Goal: Task Accomplishment & Management: Use online tool/utility

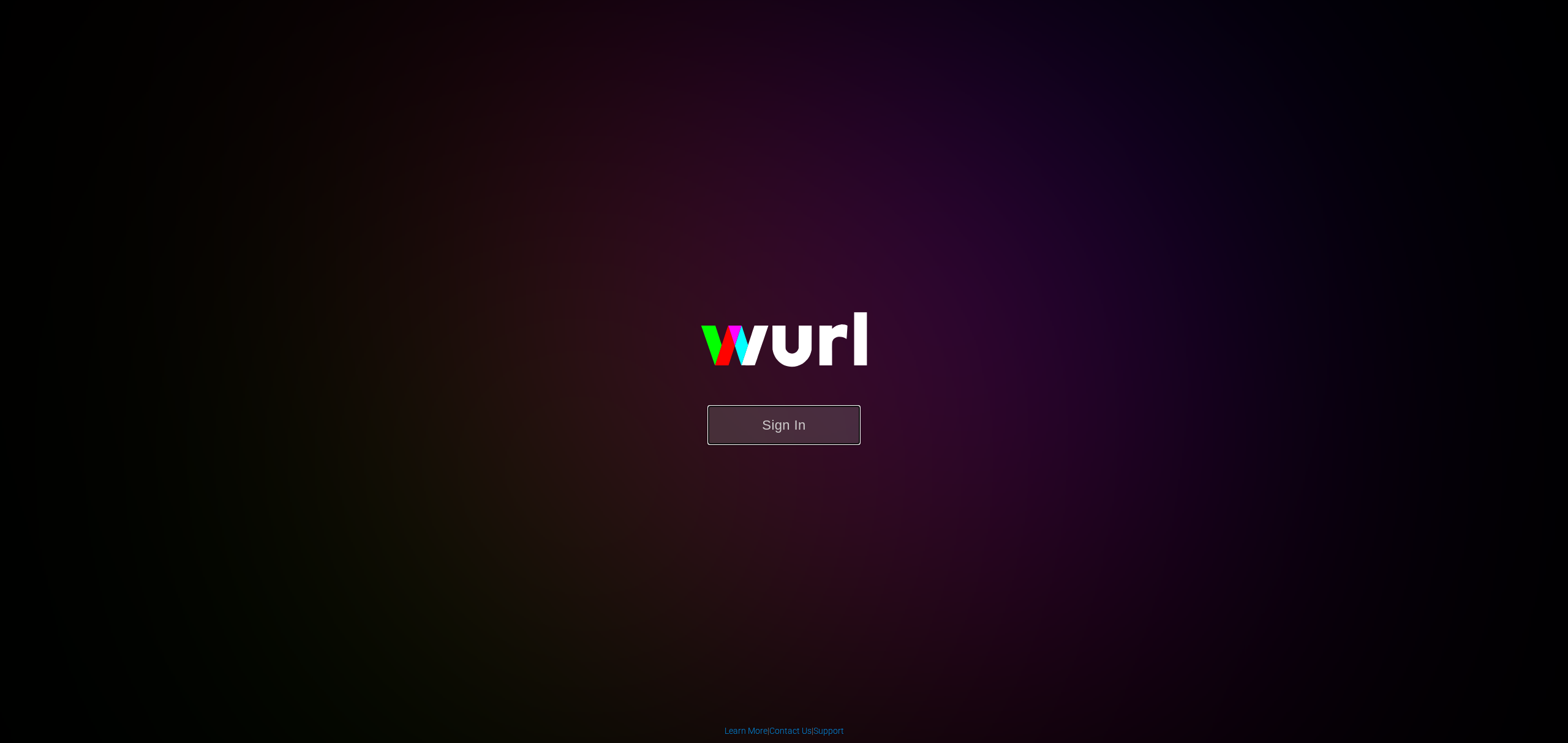
click at [795, 431] on button "Sign In" at bounding box center [784, 425] width 153 height 39
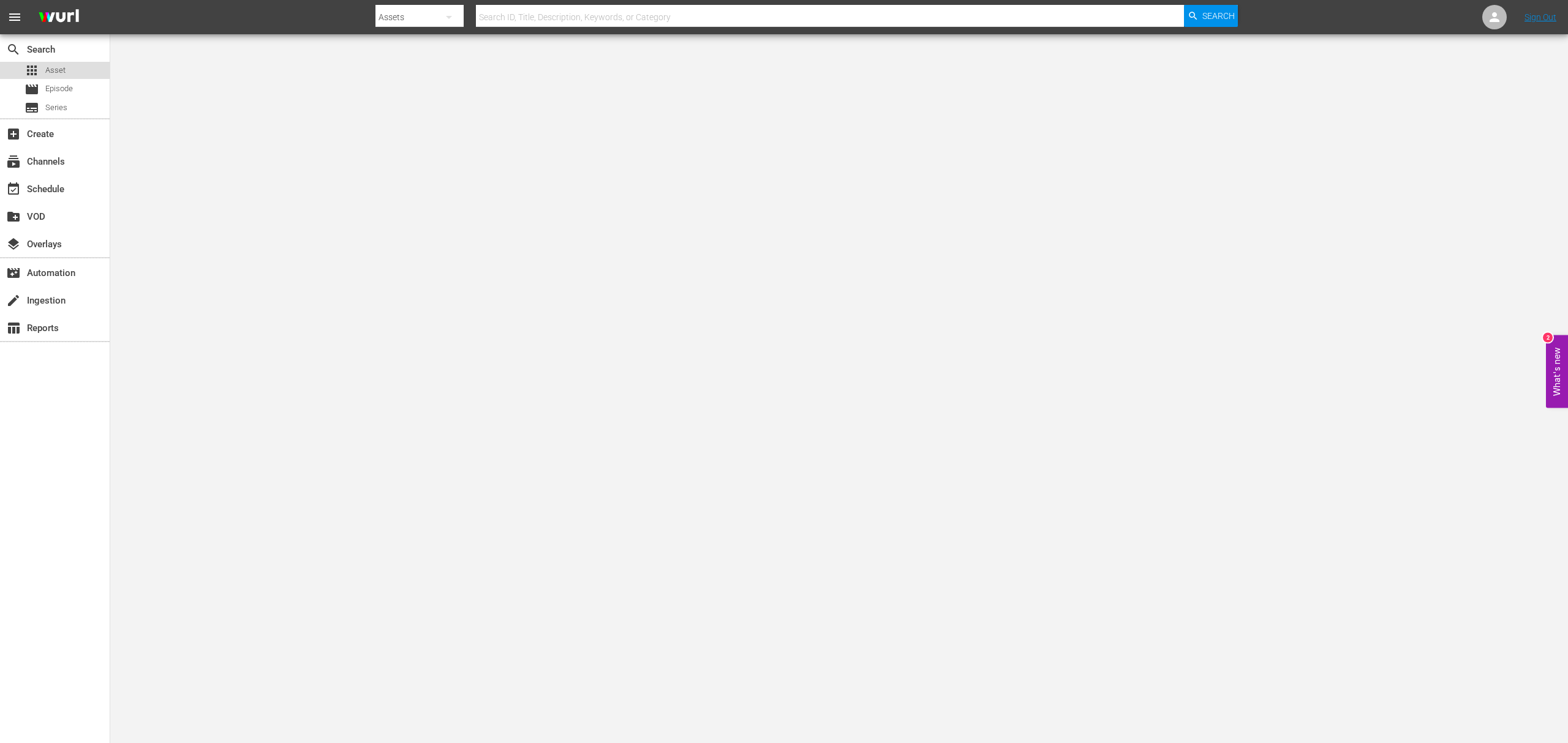
click at [67, 76] on div "apps Asset" at bounding box center [55, 70] width 109 height 17
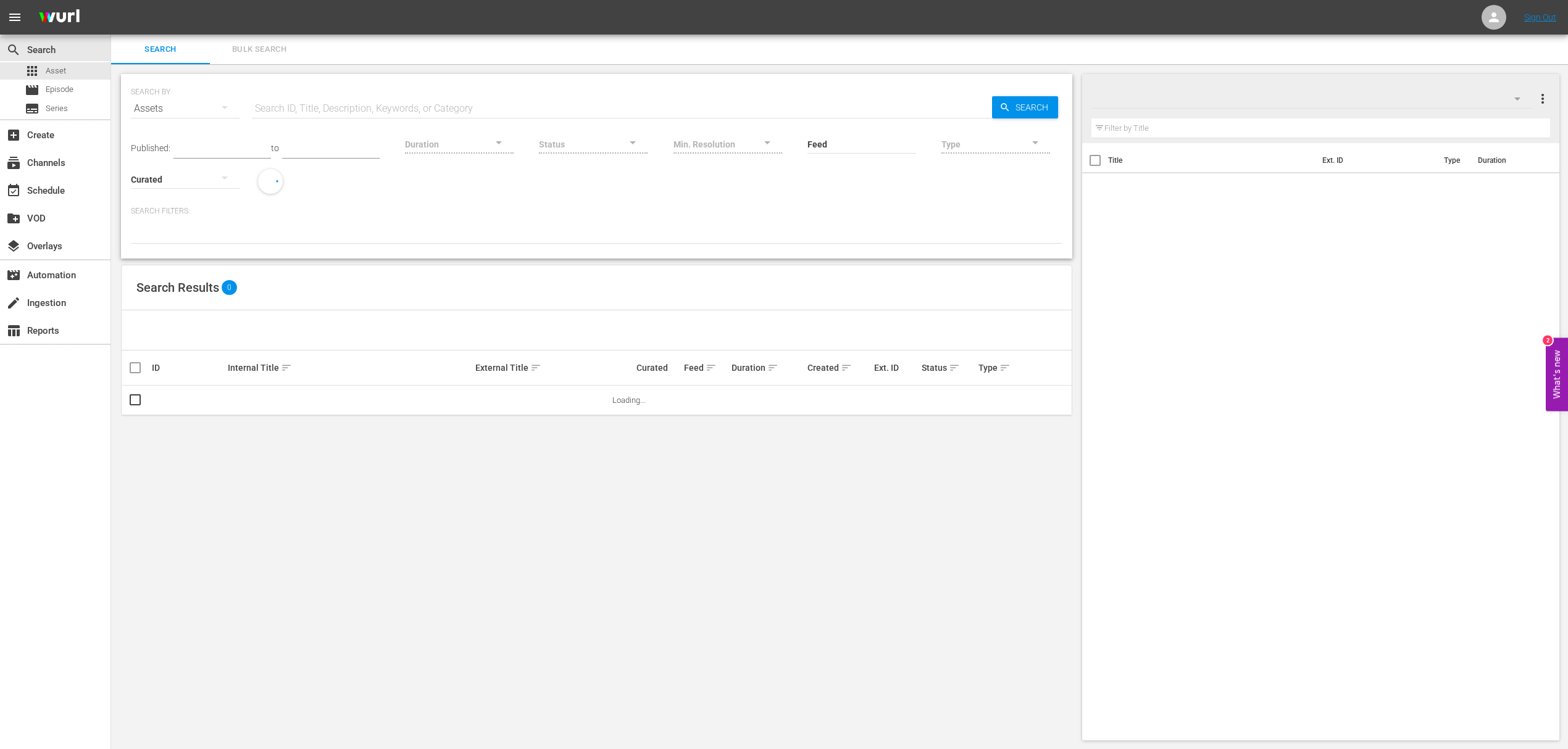
click at [258, 51] on span "Bulk Search" at bounding box center [259, 50] width 84 height 14
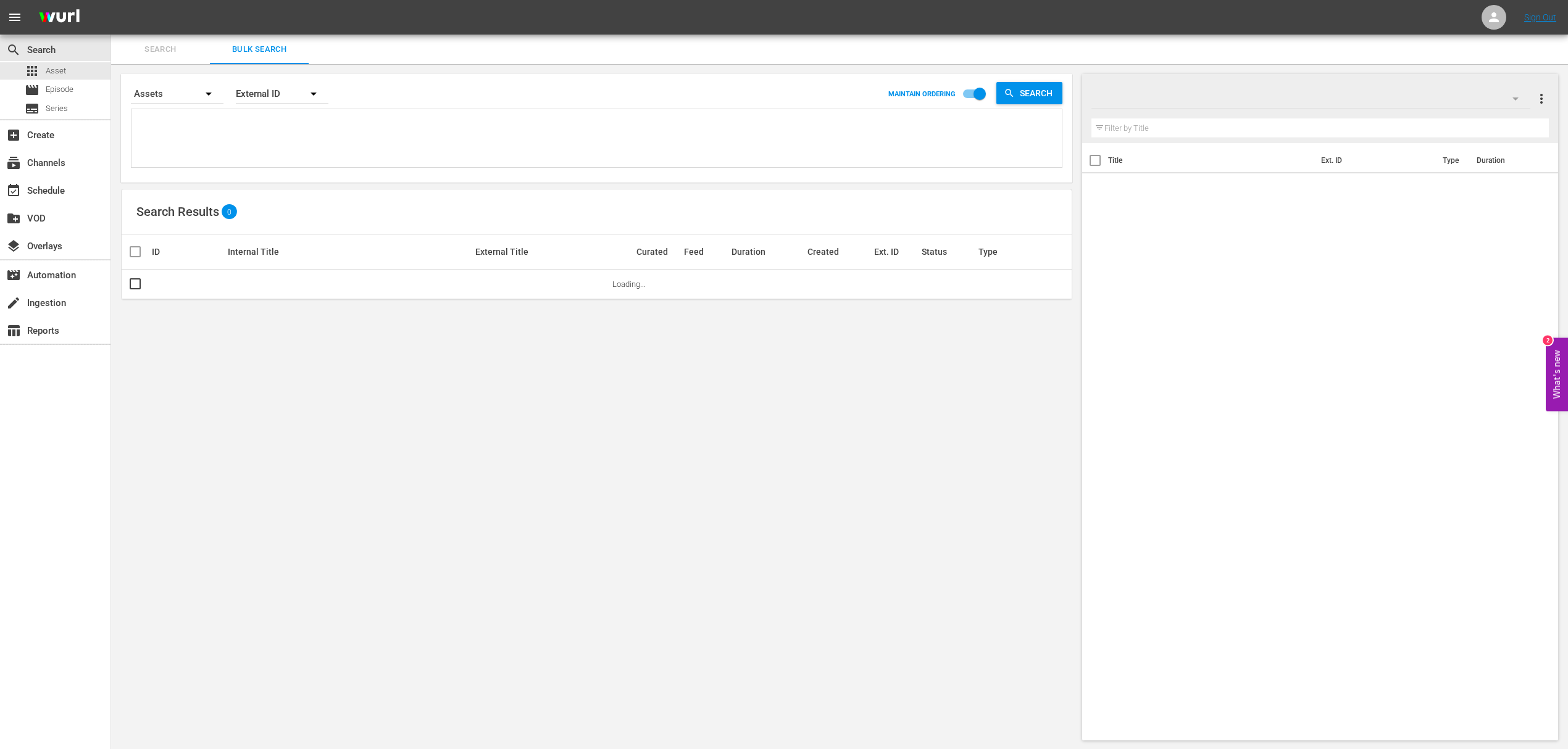
click at [216, 124] on textarea at bounding box center [598, 140] width 927 height 56
paste textarea "OM5800356 OM5800362"
type textarea "OM5800356 OM5800362"
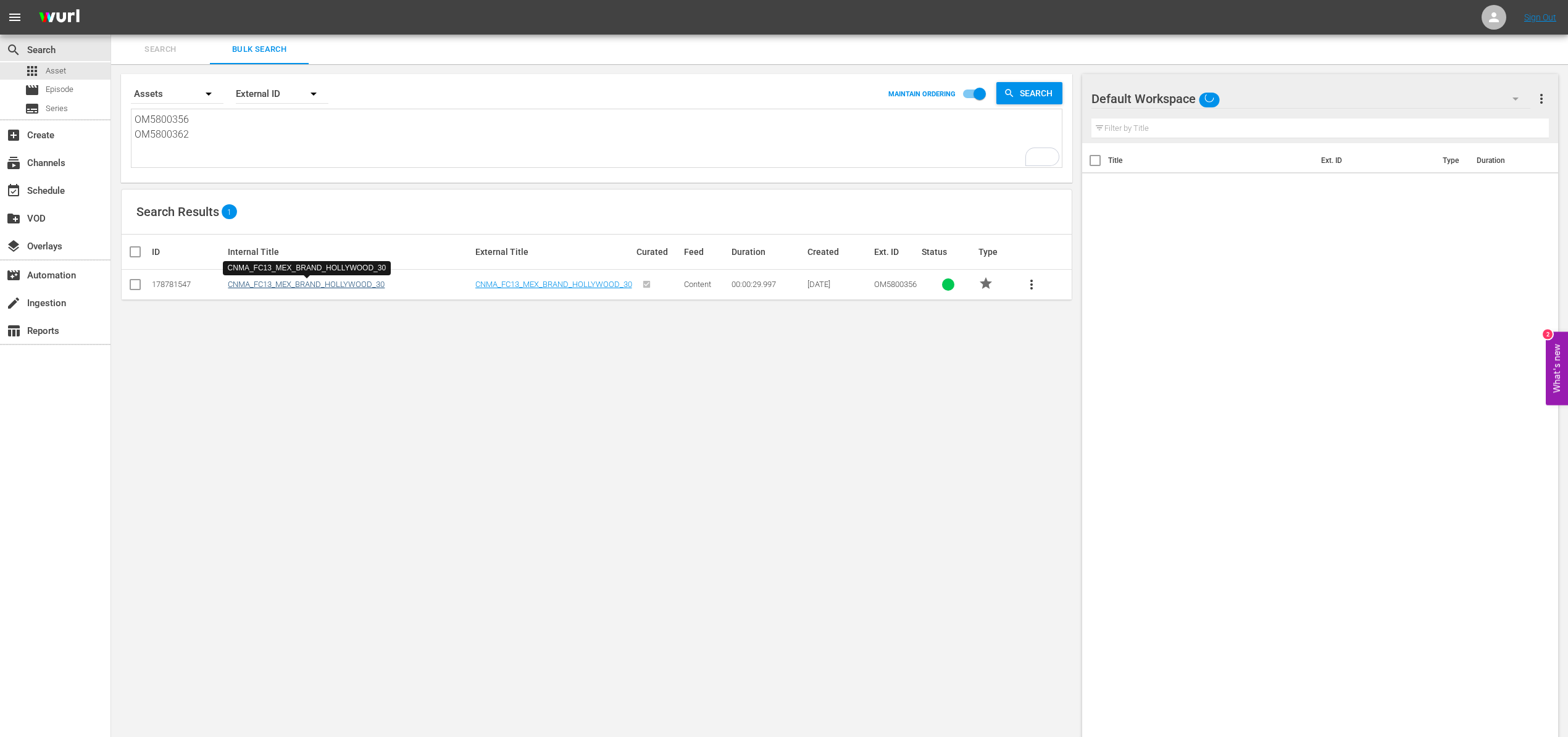
type textarea "OM5800356 OM5800362"
click at [317, 283] on link "CNMA_FC13_MEX_BRAND_HOLLYWOOD_30" at bounding box center [306, 285] width 157 height 9
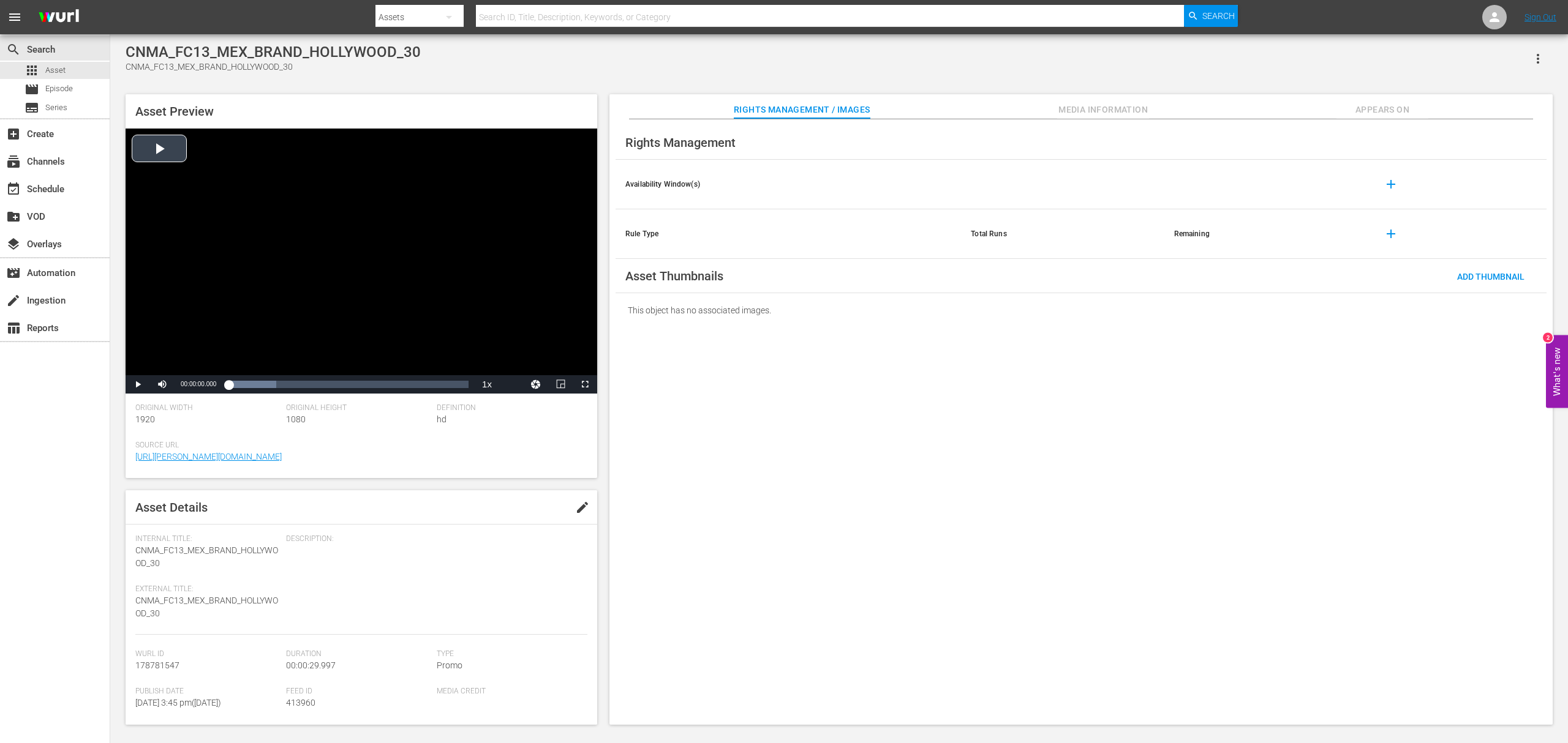
click at [158, 152] on div "Video Player" at bounding box center [361, 252] width 472 height 247
click at [162, 384] on span "Video Player" at bounding box center [162, 384] width 0 height 0
click at [182, 385] on div "Volume Level" at bounding box center [180, 385] width 5 height 2
click at [179, 384] on div "Volume Level" at bounding box center [178, 385] width 3 height 2
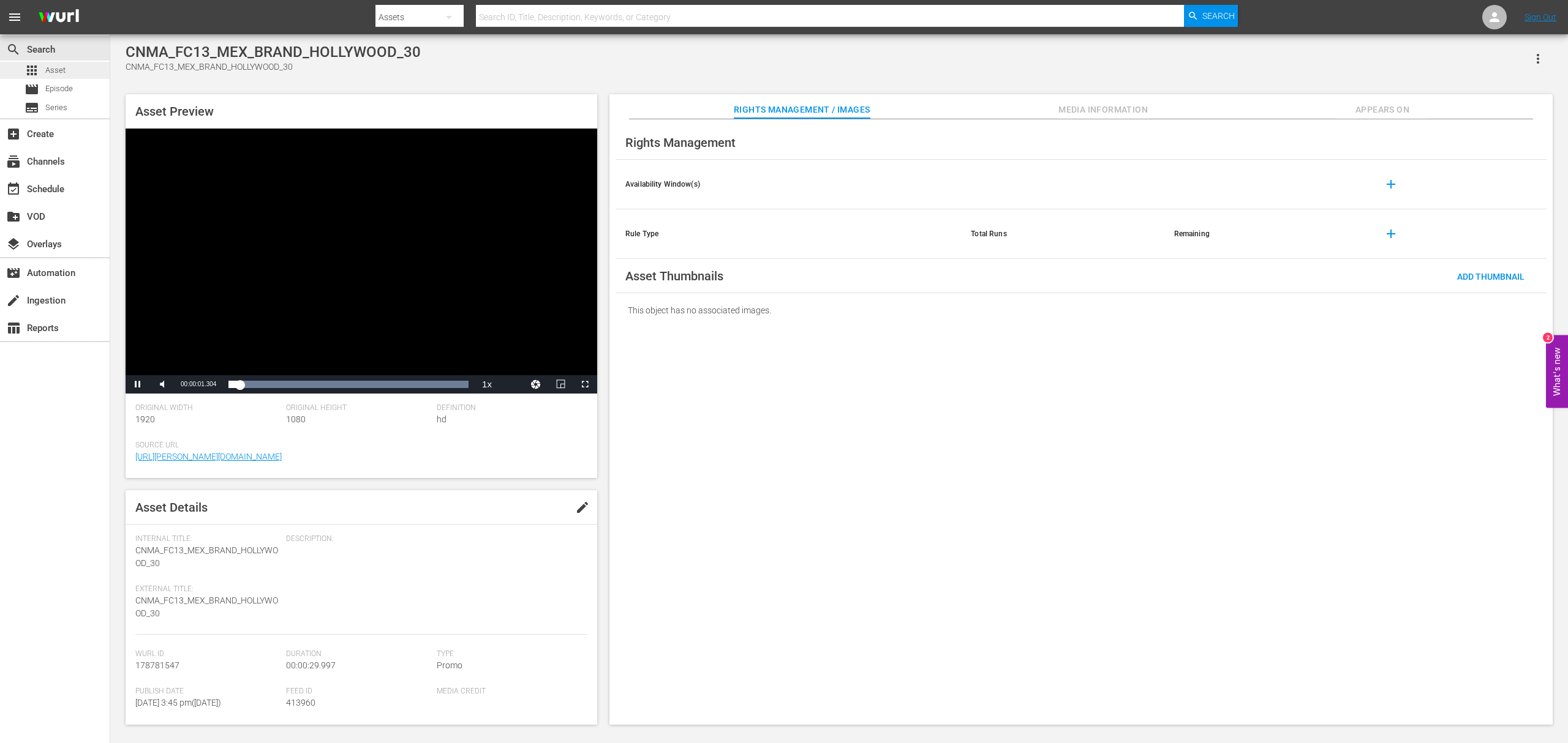
click at [59, 71] on span "Asset" at bounding box center [56, 71] width 21 height 13
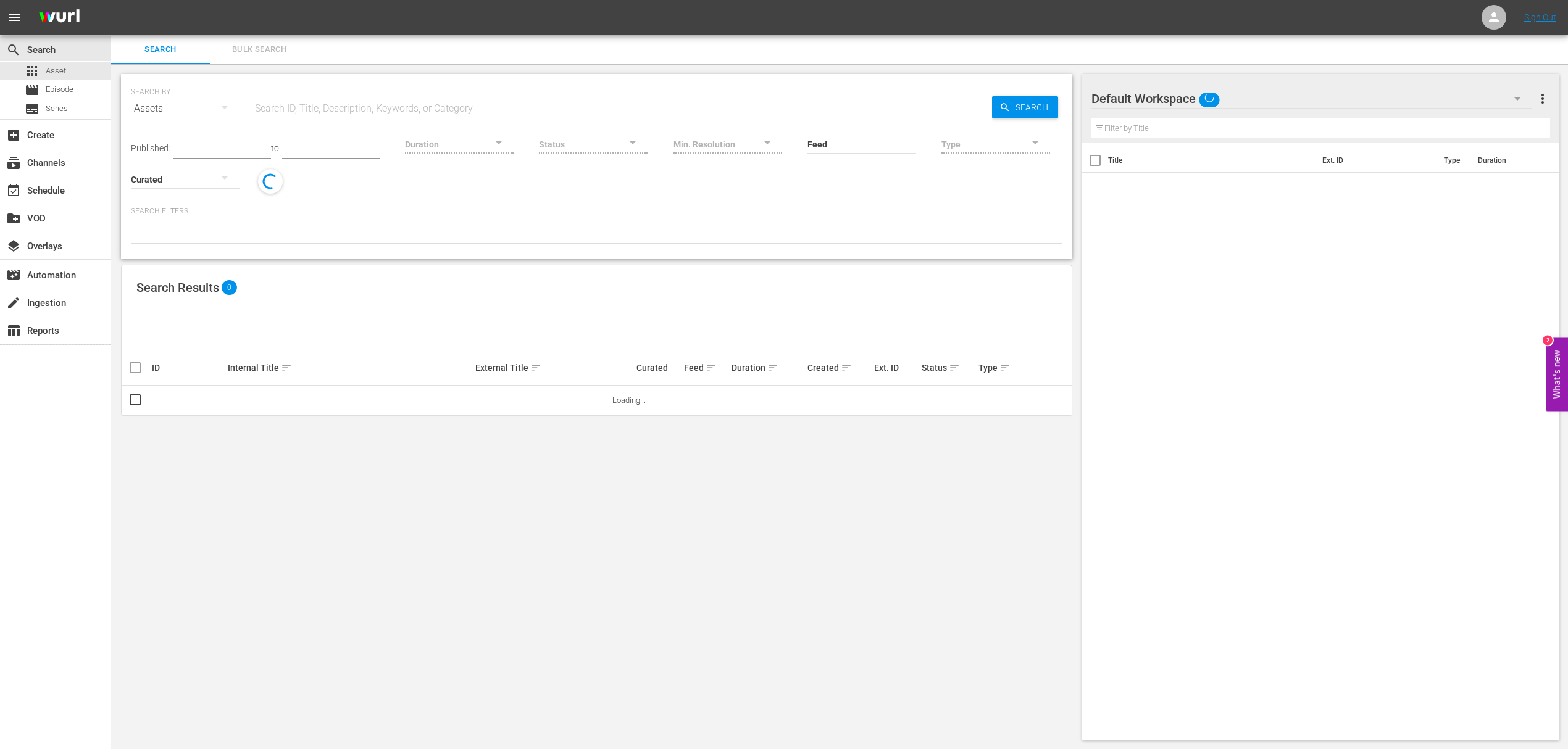
click at [284, 44] on span "Bulk Search" at bounding box center [259, 50] width 84 height 14
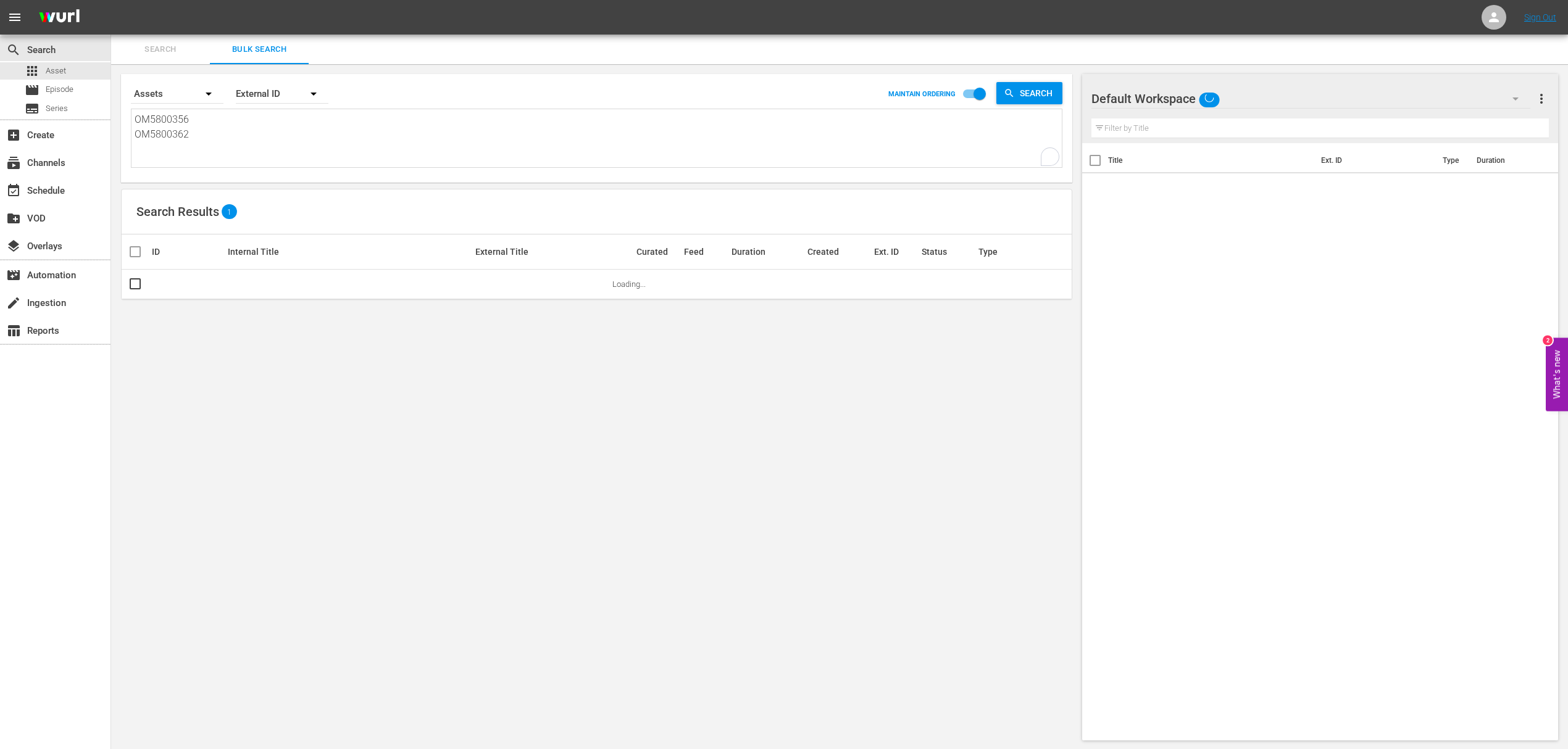
drag, startPoint x: 198, startPoint y: 116, endPoint x: 104, endPoint y: 119, distance: 94.0
click at [111, 0] on div "search Search apps Asset movie Episode subtitles Series add_box Create subscrip…" at bounding box center [840, 0] width 1457 height 0
type textarea "OM5800362"
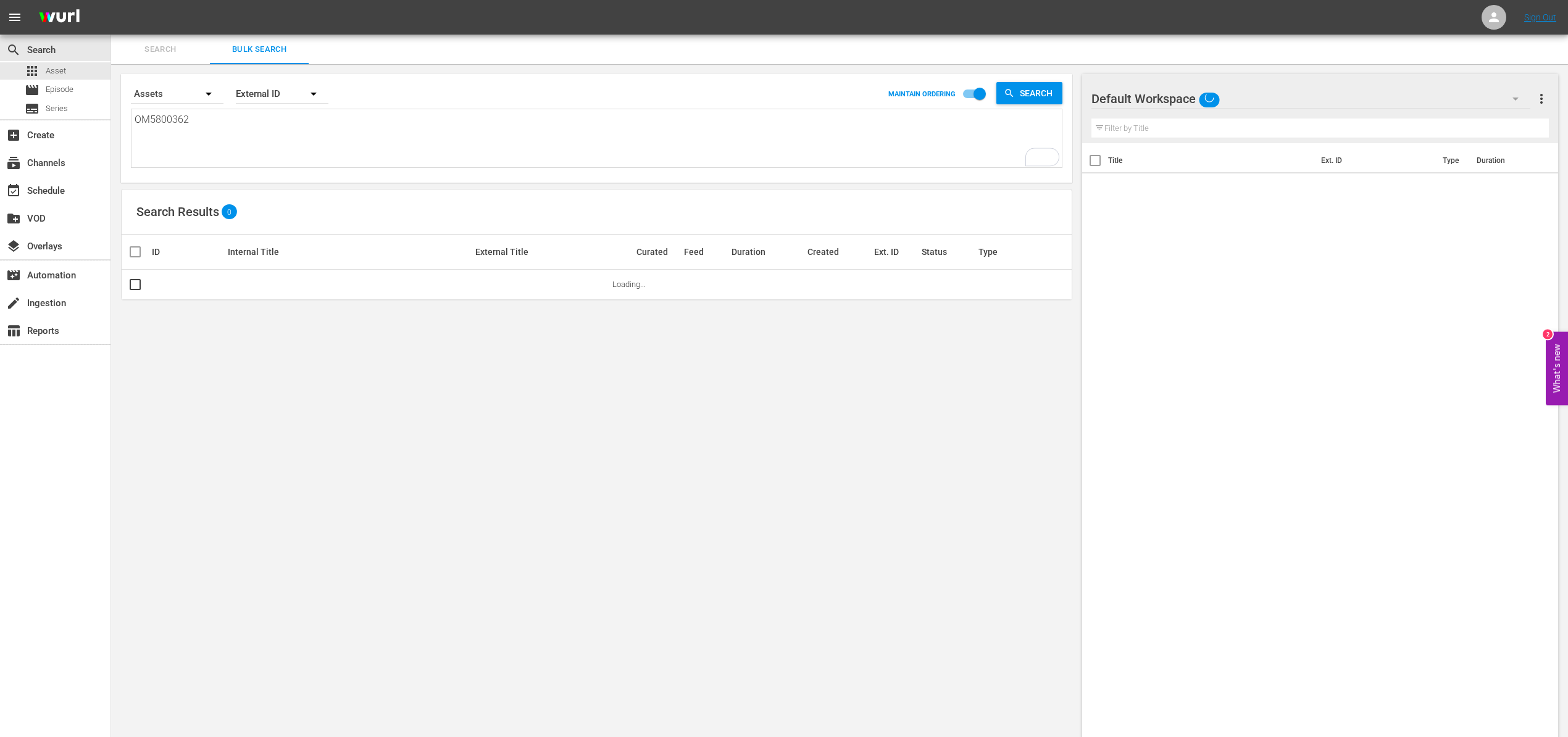
drag, startPoint x: 195, startPoint y: 131, endPoint x: 119, endPoint y: 124, distance: 76.3
click at [120, 124] on div "Search By Assets Order By External ID MAINTAIN ORDERING Search OM5800362 OM5800…" at bounding box center [597, 407] width 971 height 686
paste textarea "OM5800362"
type textarea "OM5800362"
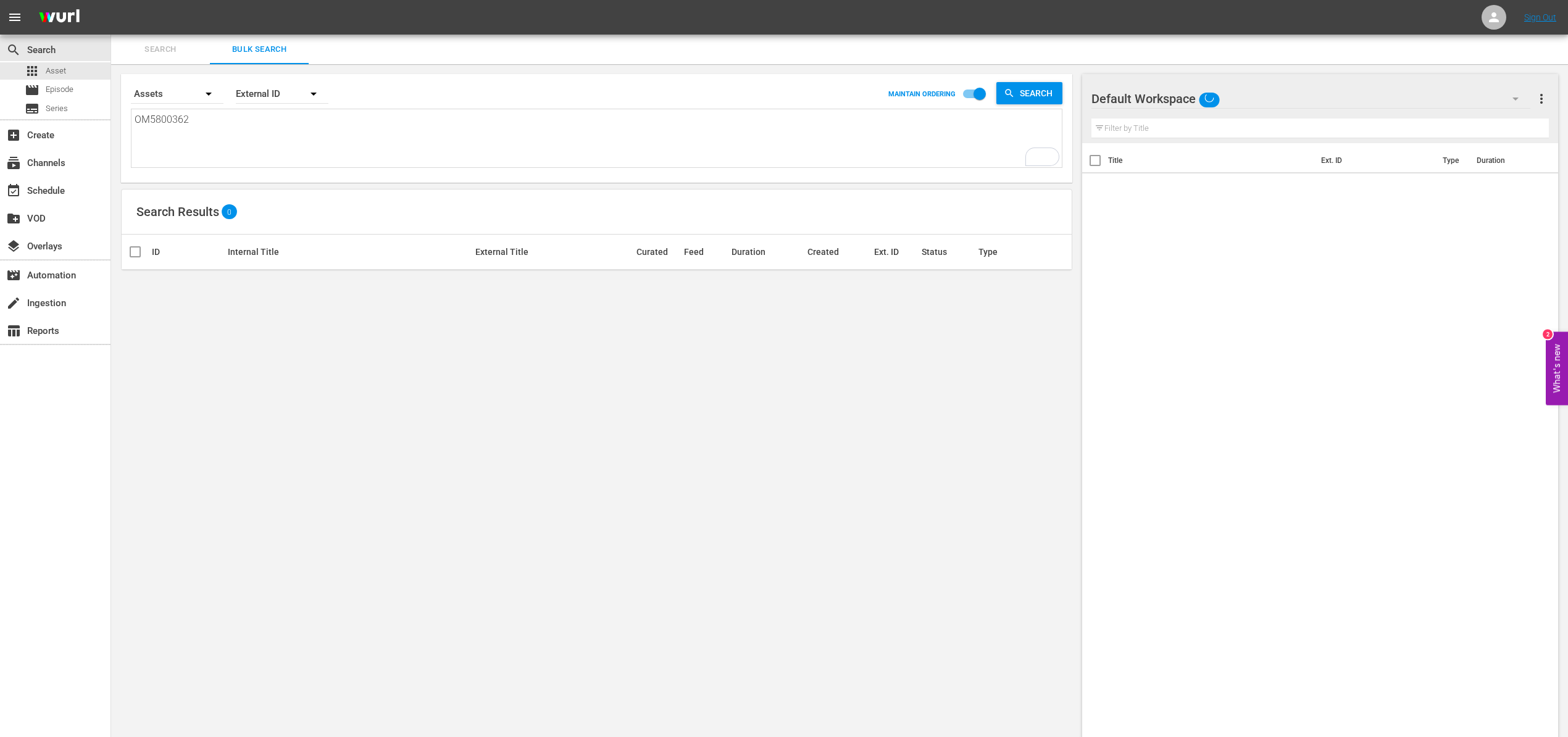
click at [201, 107] on div "button" at bounding box center [209, 98] width 14 height 23
click at [247, 136] on div "Episodes Assets" at bounding box center [784, 368] width 1568 height 737
click at [196, 119] on textarea "OM5800362" at bounding box center [598, 140] width 927 height 56
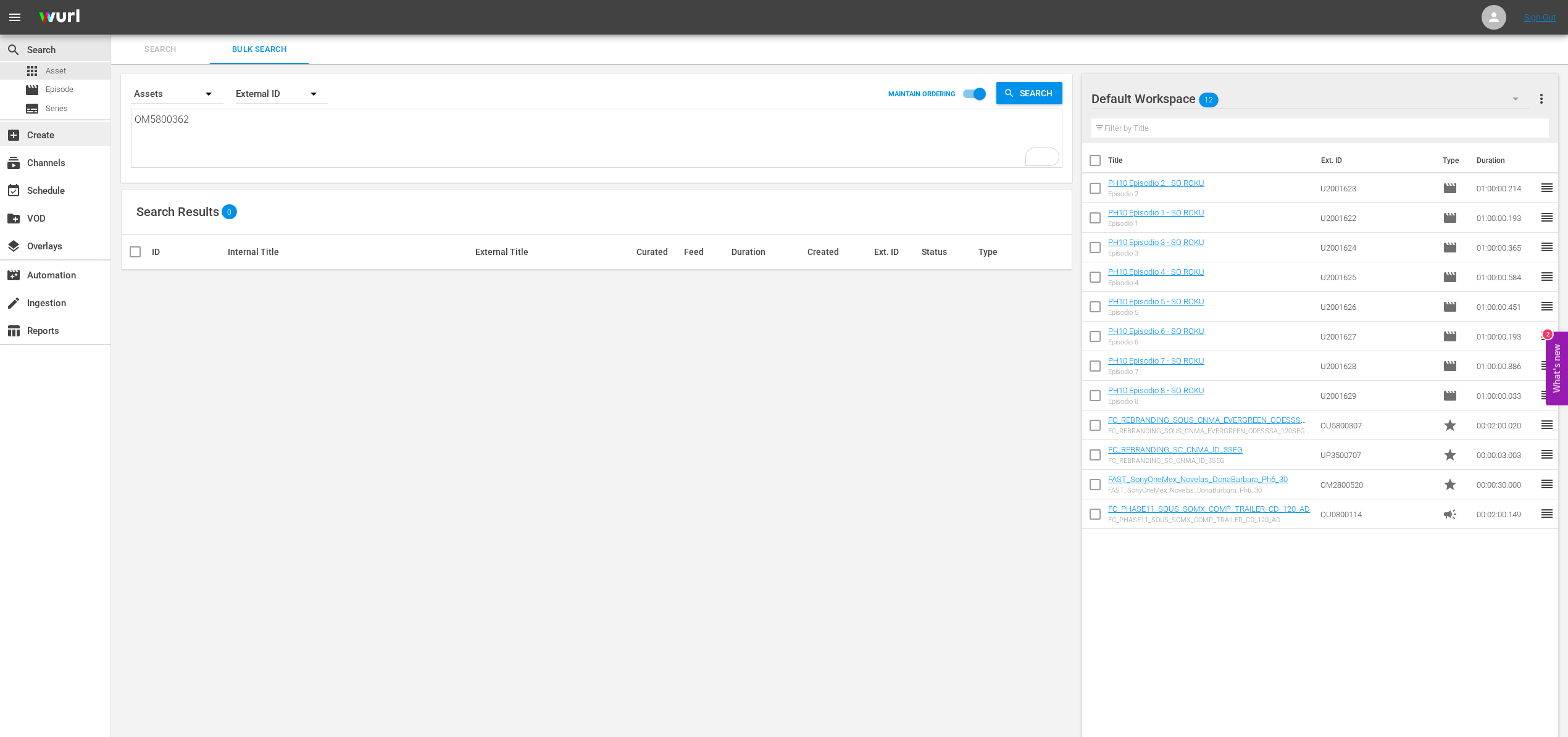
drag, startPoint x: 201, startPoint y: 117, endPoint x: 95, endPoint y: 126, distance: 106.4
click at [111, 0] on div "search Search apps Asset movie Episode subtitles Series add_box Create subscrip…" at bounding box center [840, 0] width 1457 height 0
paste textarea "59 OM5800347 OM5800345"
type textarea "OM5800359 OM5800347 OM5800345"
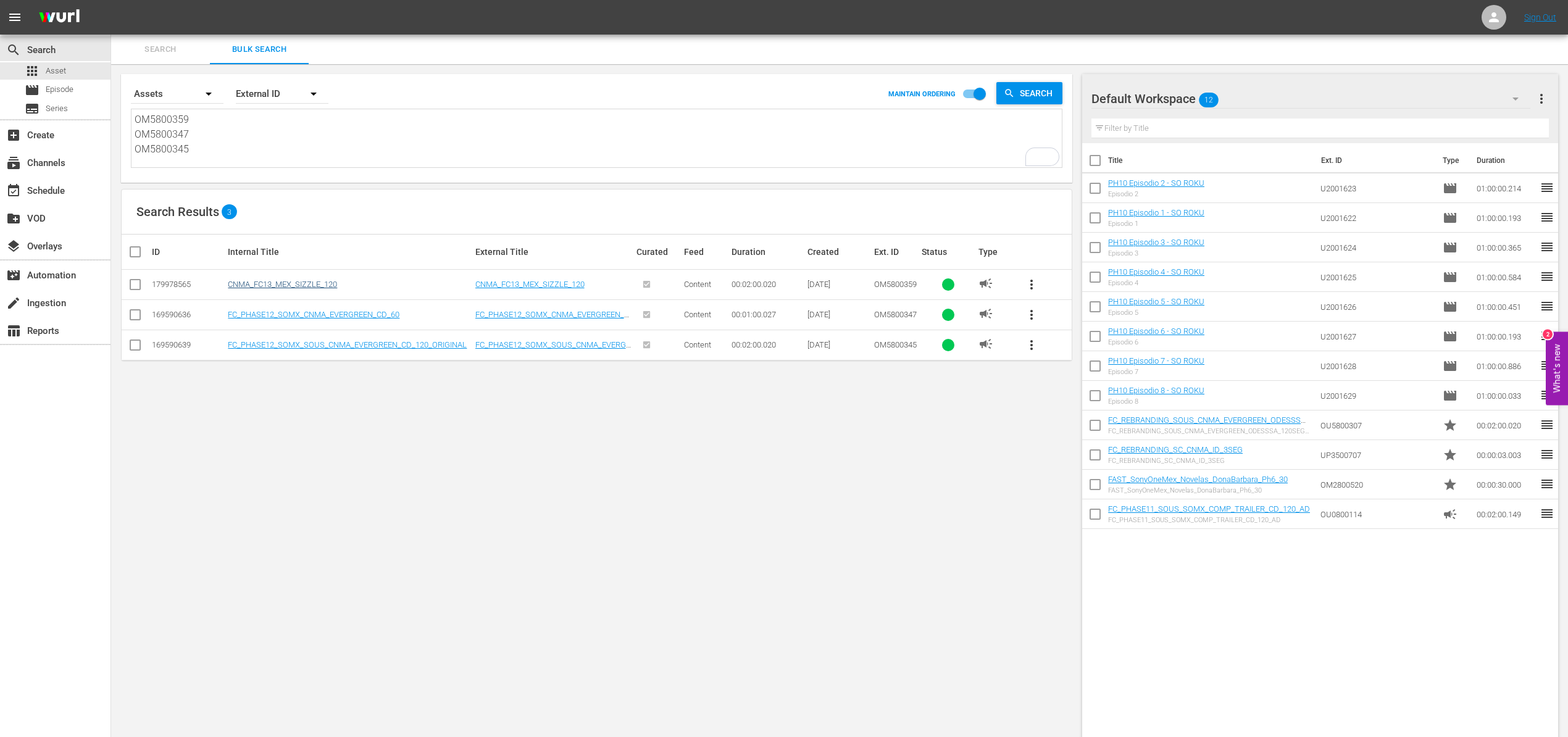
type textarea "OM5800359 OM5800347 OM5800345"
click at [314, 285] on link "CNMA_FC13_MEX_SIZZLE_120" at bounding box center [282, 285] width 109 height 9
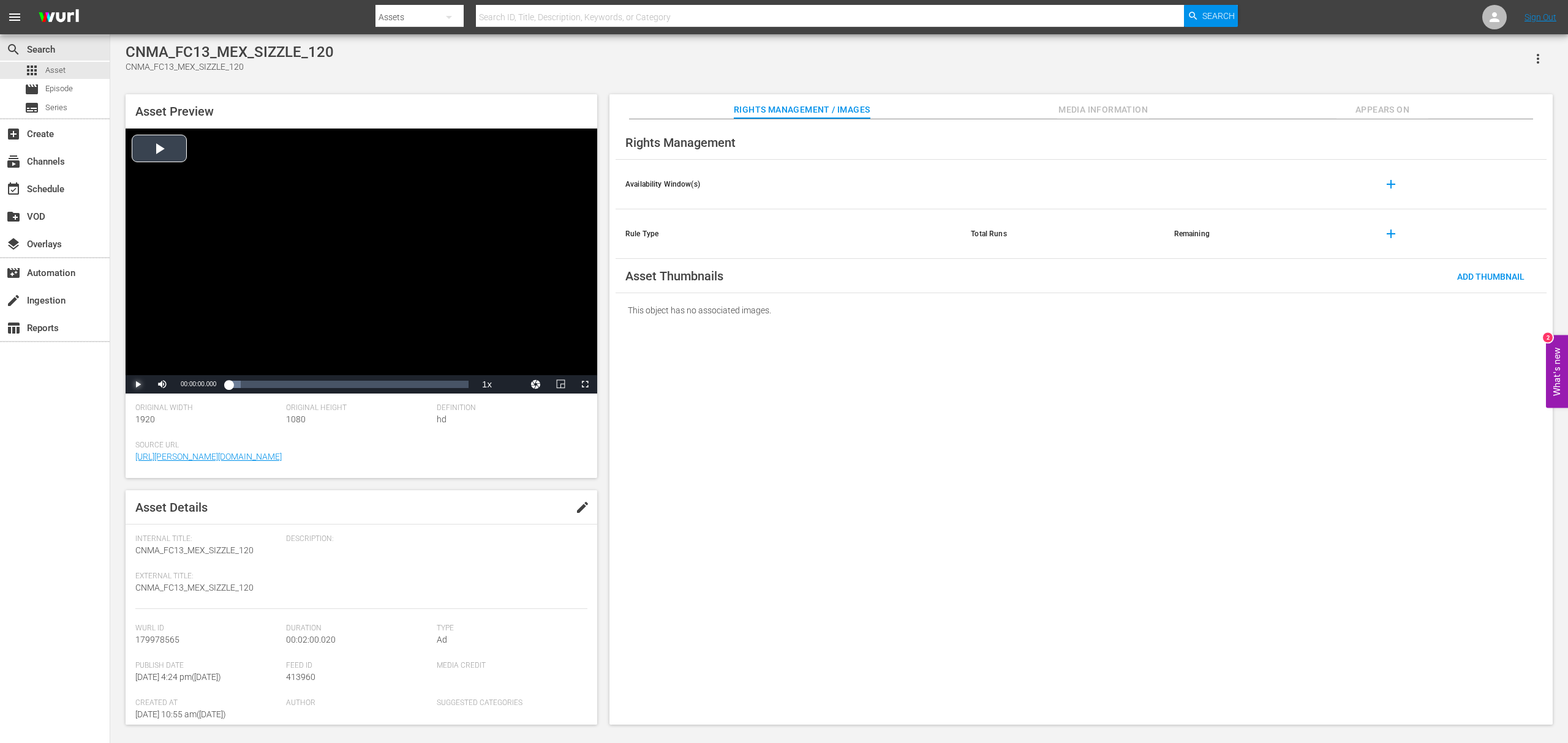
click at [138, 384] on span "Video Player" at bounding box center [138, 384] width 0 height 0
click at [162, 384] on span "Video Player" at bounding box center [162, 384] width 0 height 0
click at [177, 384] on div "Volume Level" at bounding box center [190, 385] width 25 height 2
click at [138, 384] on span "Video Player" at bounding box center [138, 384] width 0 height 0
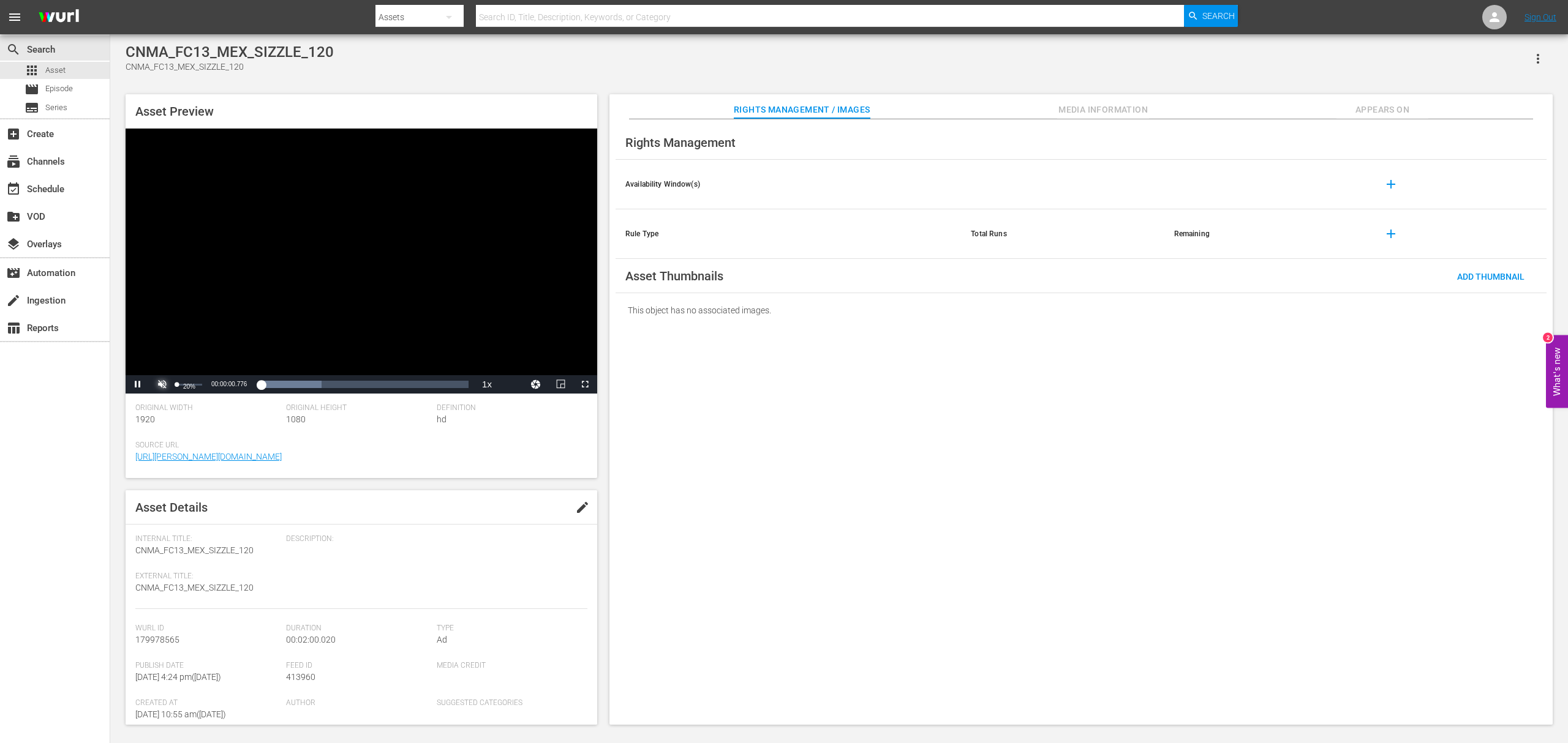
click at [162, 384] on span "Video Player" at bounding box center [162, 384] width 0 height 0
click at [192, 384] on div "Volume Level" at bounding box center [190, 385] width 25 height 2
click at [185, 384] on div "Volume Level" at bounding box center [182, 385] width 9 height 2
click at [46, 64] on span "Asset" at bounding box center [56, 71] width 21 height 13
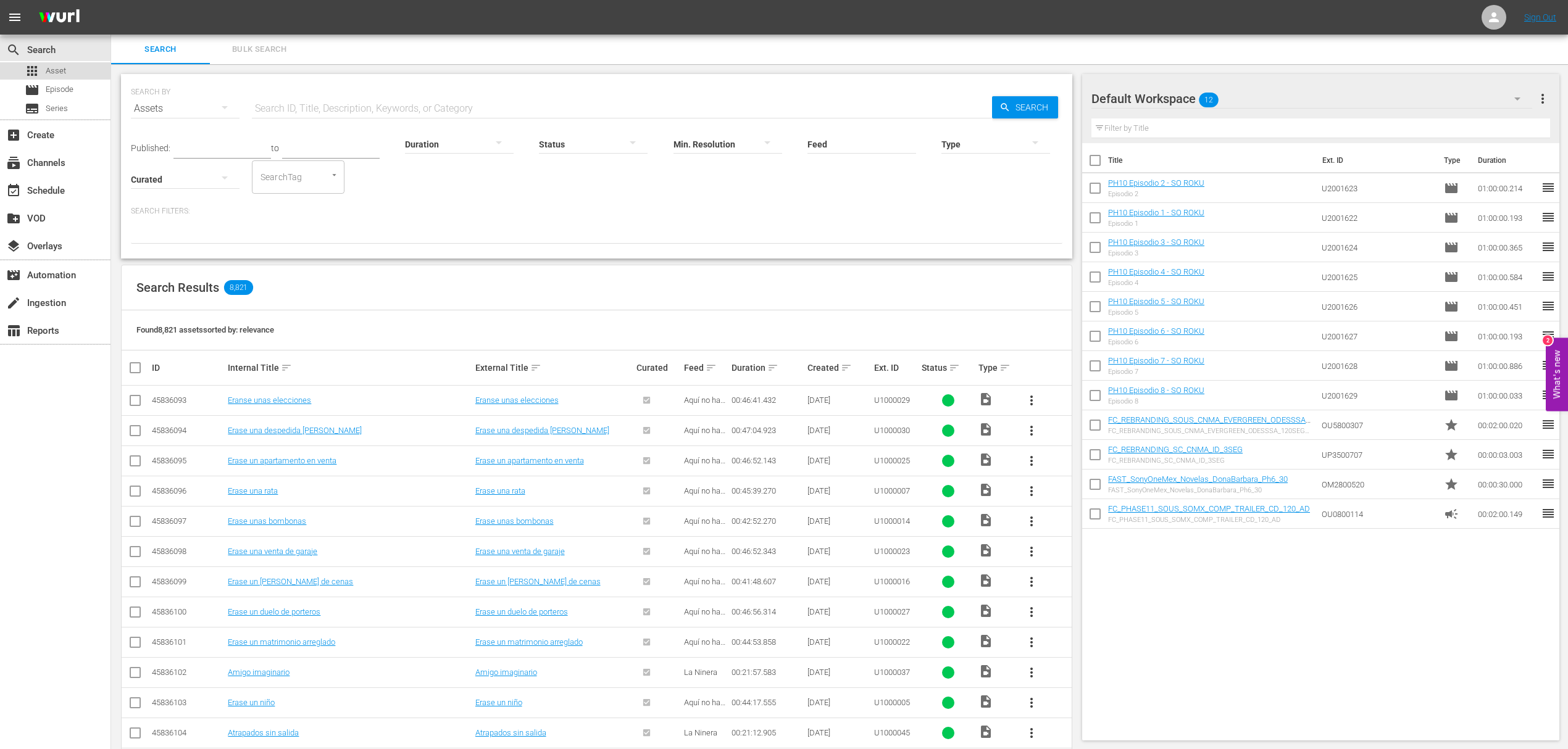
click at [48, 67] on span "Asset" at bounding box center [56, 71] width 21 height 13
click at [277, 47] on span "Bulk Search" at bounding box center [259, 50] width 84 height 14
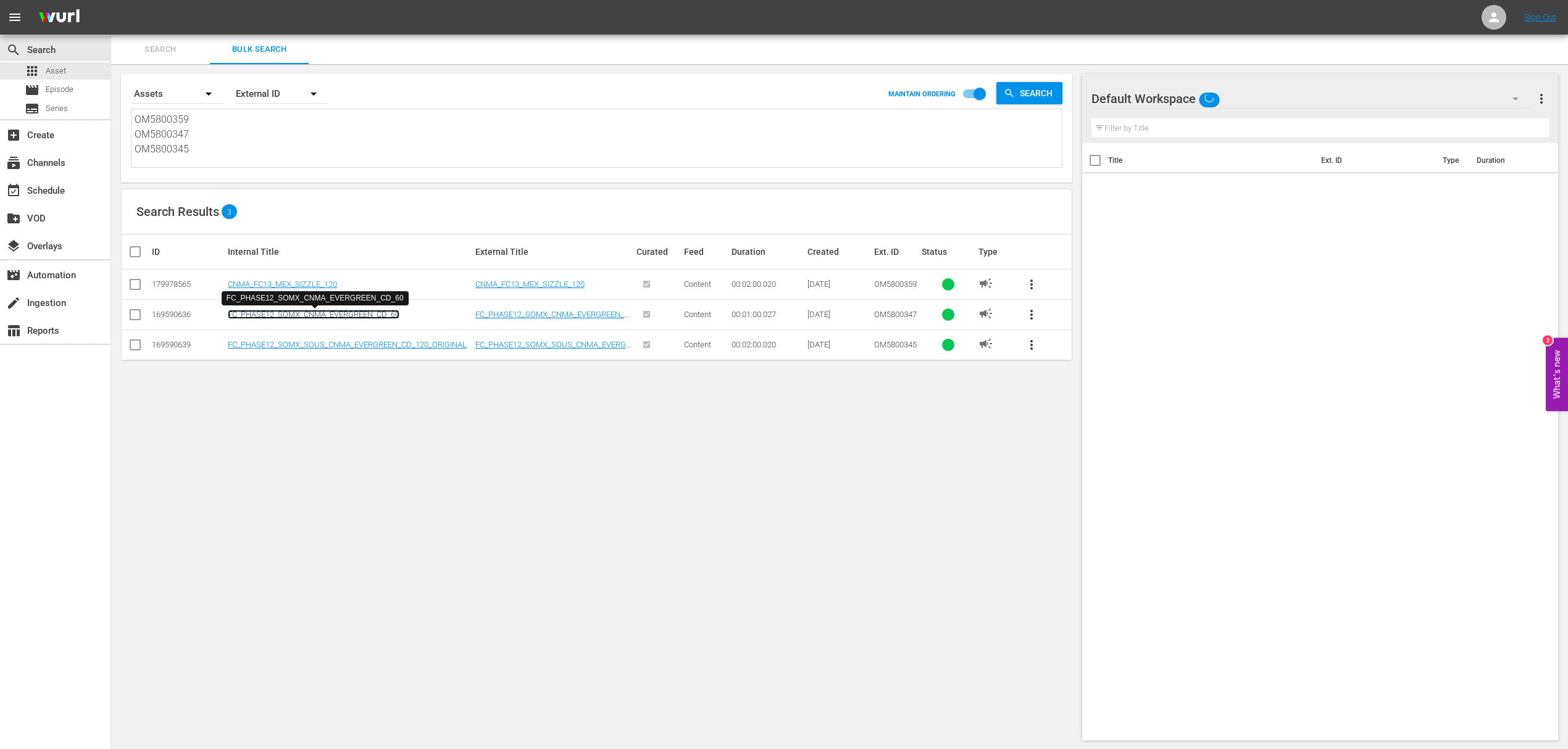
click at [304, 317] on link "FC_PHASE12_SOMX_CNMA_EVERGREEN_CD_60" at bounding box center [313, 314] width 172 height 9
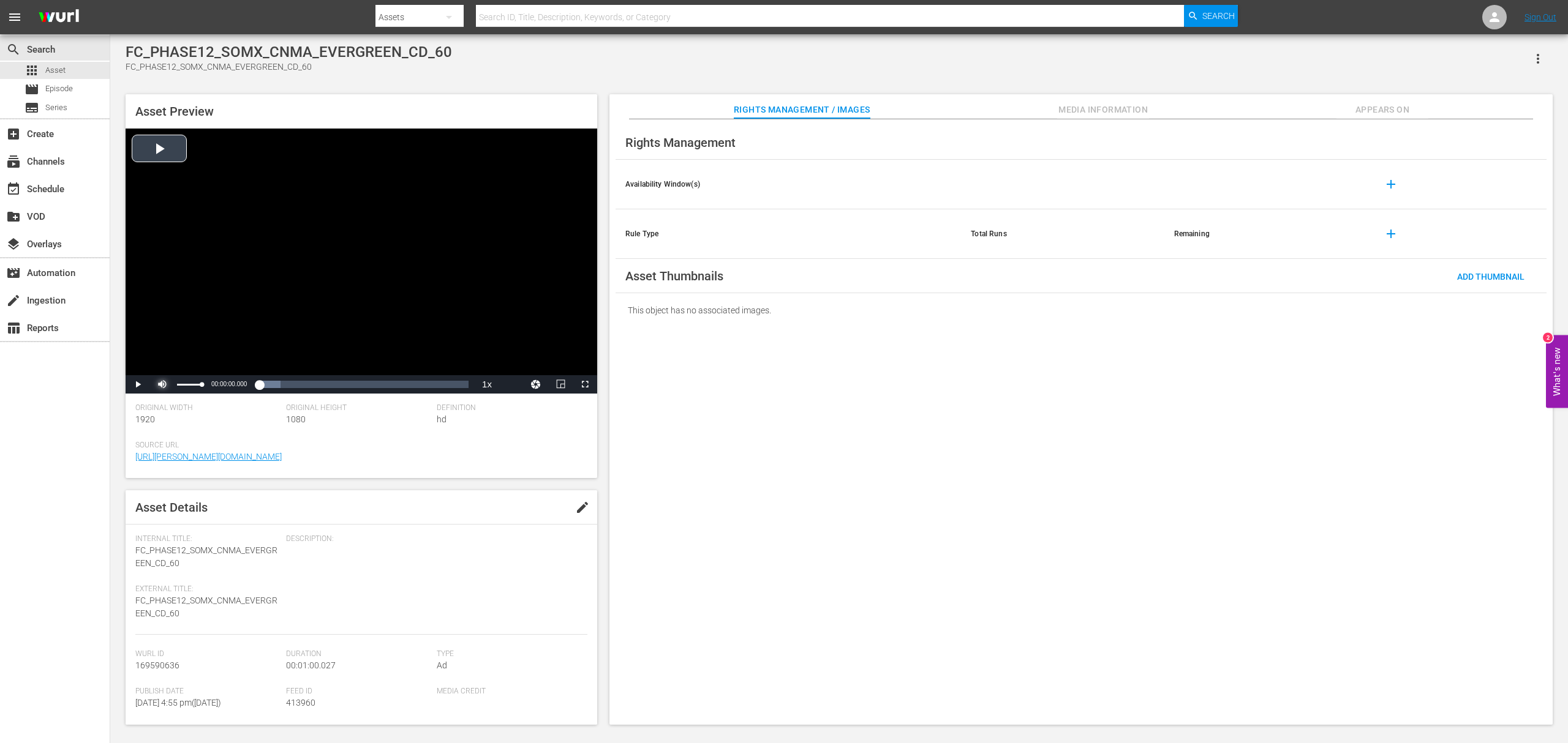
click at [162, 384] on span "Video Player" at bounding box center [162, 384] width 0 height 0
click at [185, 384] on div "34%" at bounding box center [190, 385] width 25 height 2
click at [138, 384] on span "Video Player" at bounding box center [138, 384] width 0 height 0
click at [162, 384] on span "Video Player" at bounding box center [162, 384] width 0 height 0
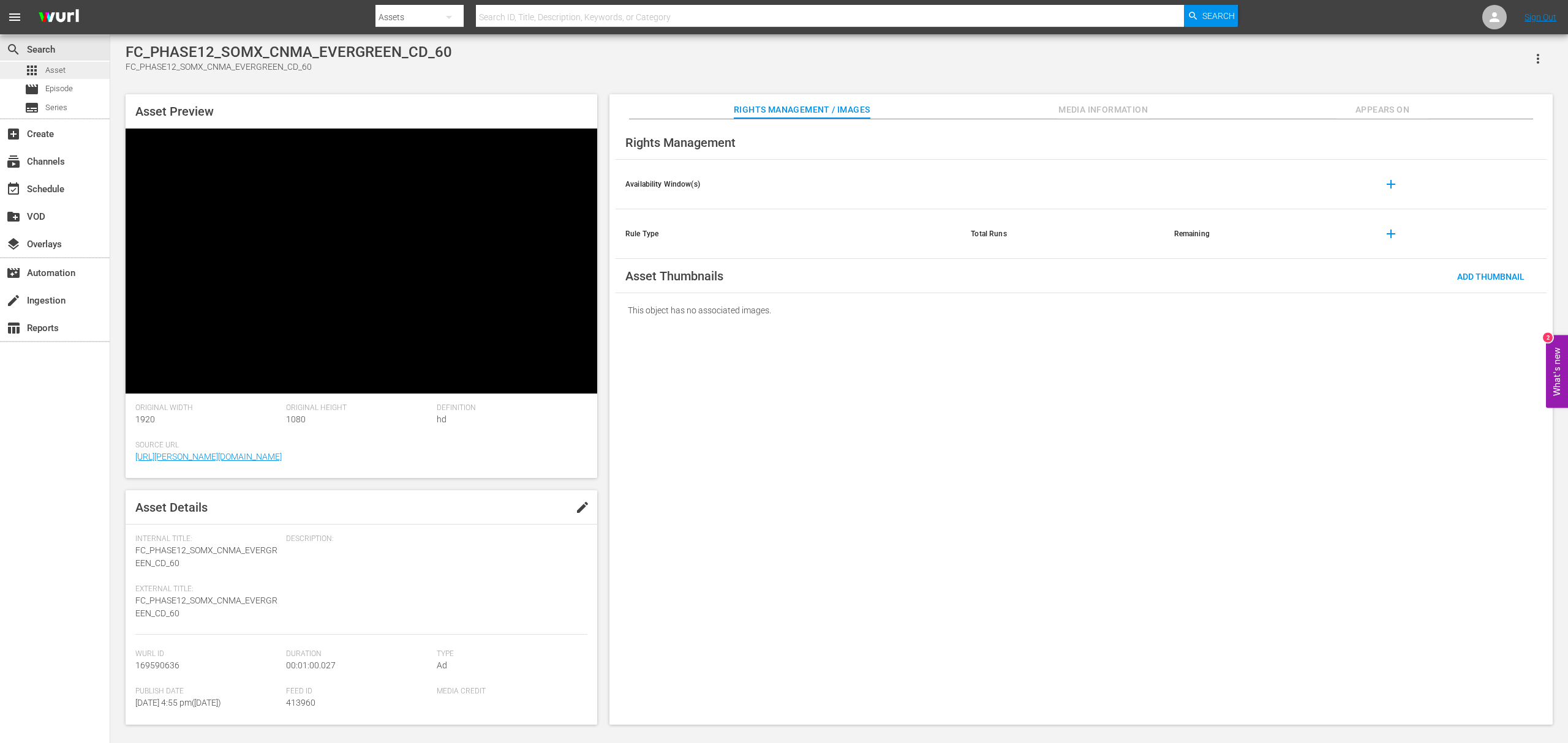
click at [53, 72] on span "Asset" at bounding box center [56, 71] width 21 height 13
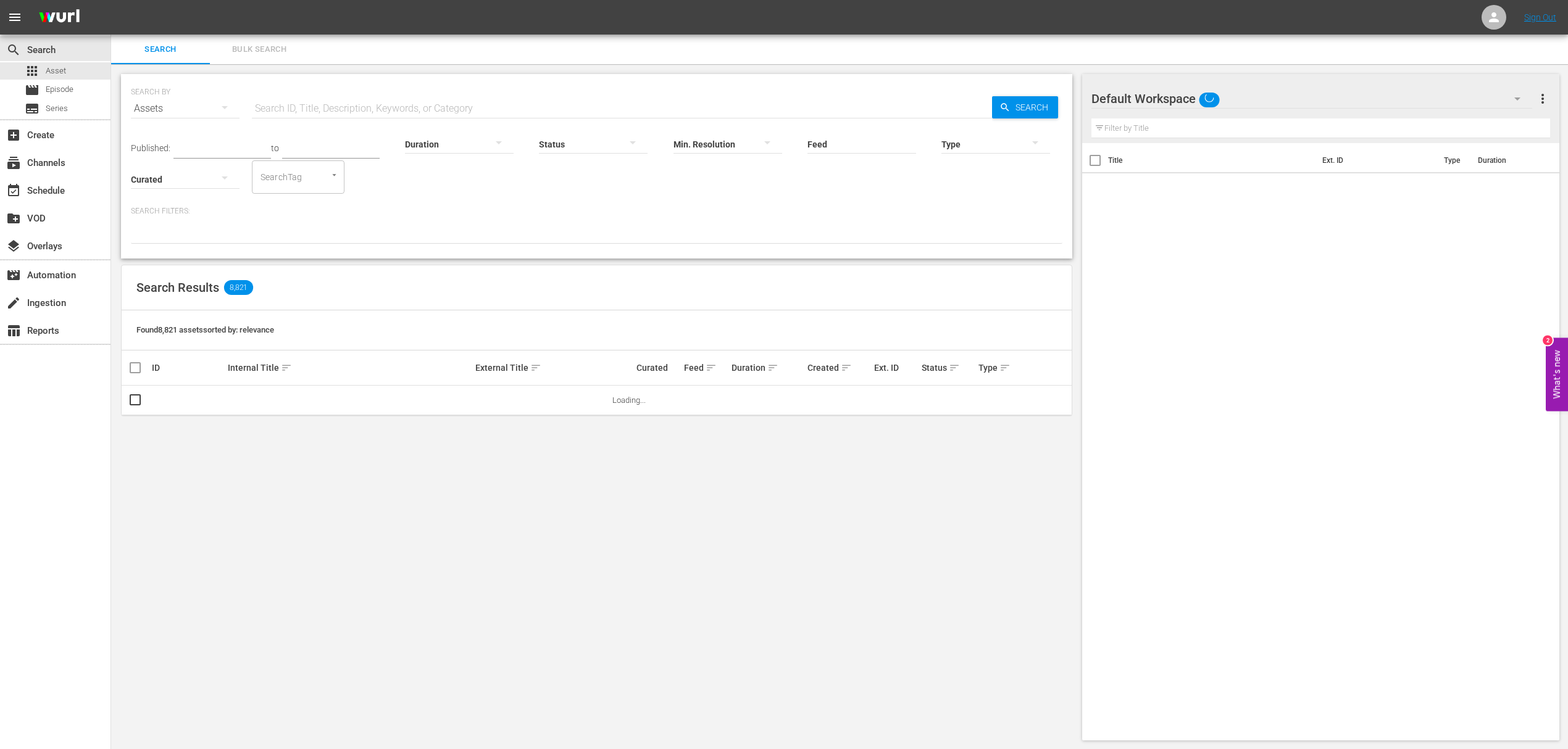
click at [240, 47] on span "Bulk Search" at bounding box center [259, 50] width 84 height 14
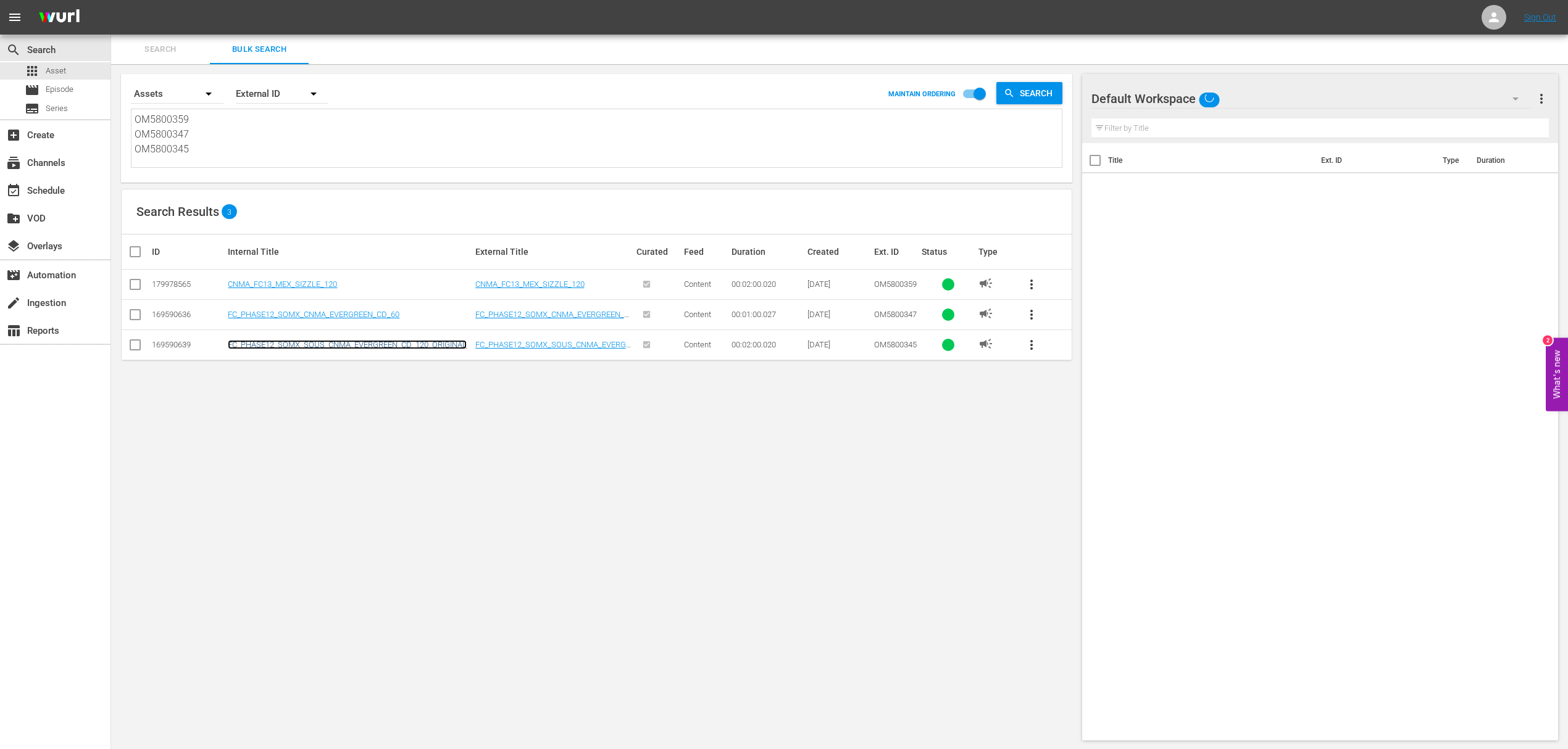
click at [269, 342] on link "FC_PHASE12_SOMX_SOUS_CNMA_EVERGREEN_CD_120_ORIGINAL" at bounding box center [347, 345] width 239 height 9
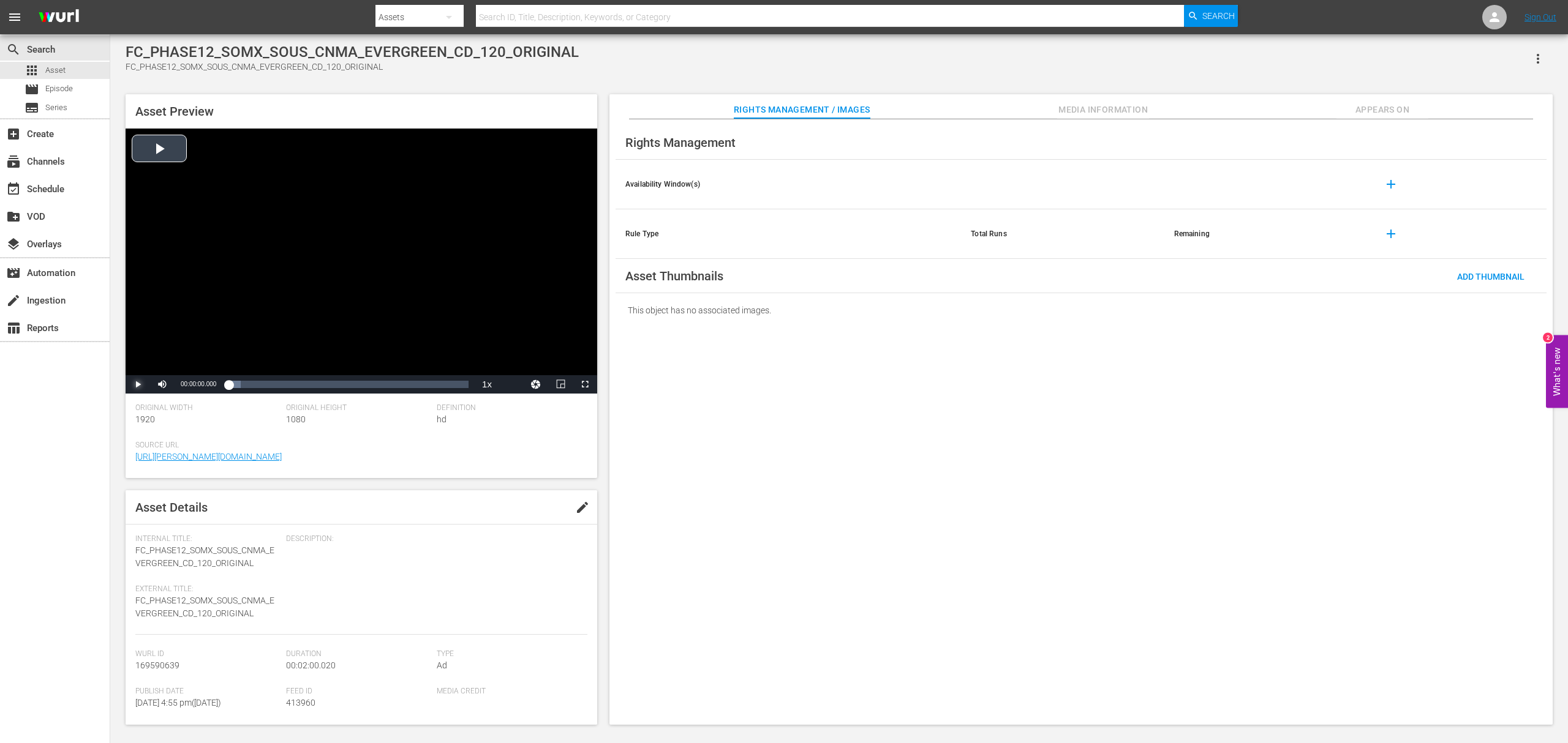
click at [138, 384] on span "Video Player" at bounding box center [138, 384] width 0 height 0
click at [182, 385] on div "Volume Level" at bounding box center [180, 385] width 5 height 2
click at [57, 73] on span "Asset" at bounding box center [56, 71] width 21 height 13
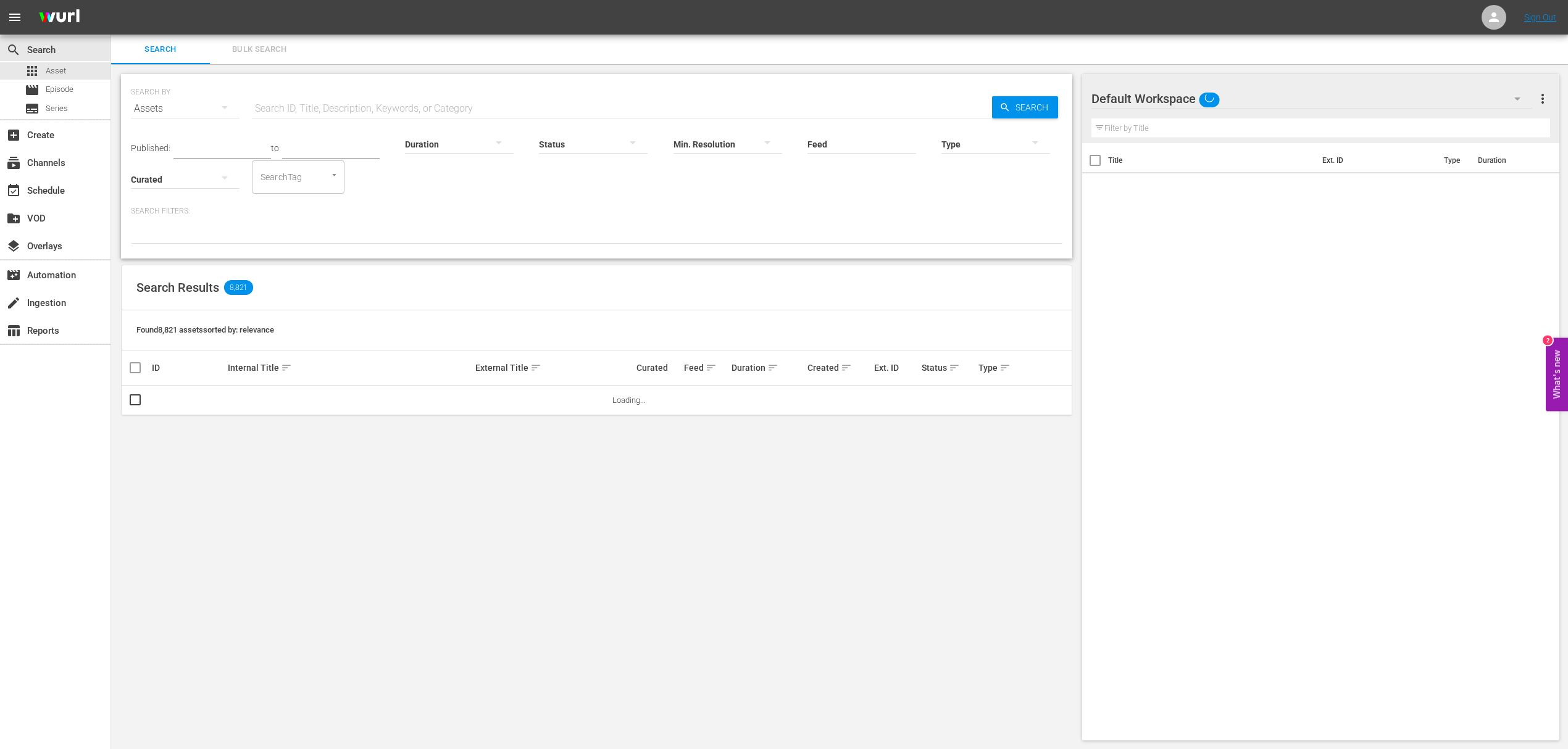
click at [247, 44] on span "Bulk Search" at bounding box center [259, 50] width 84 height 14
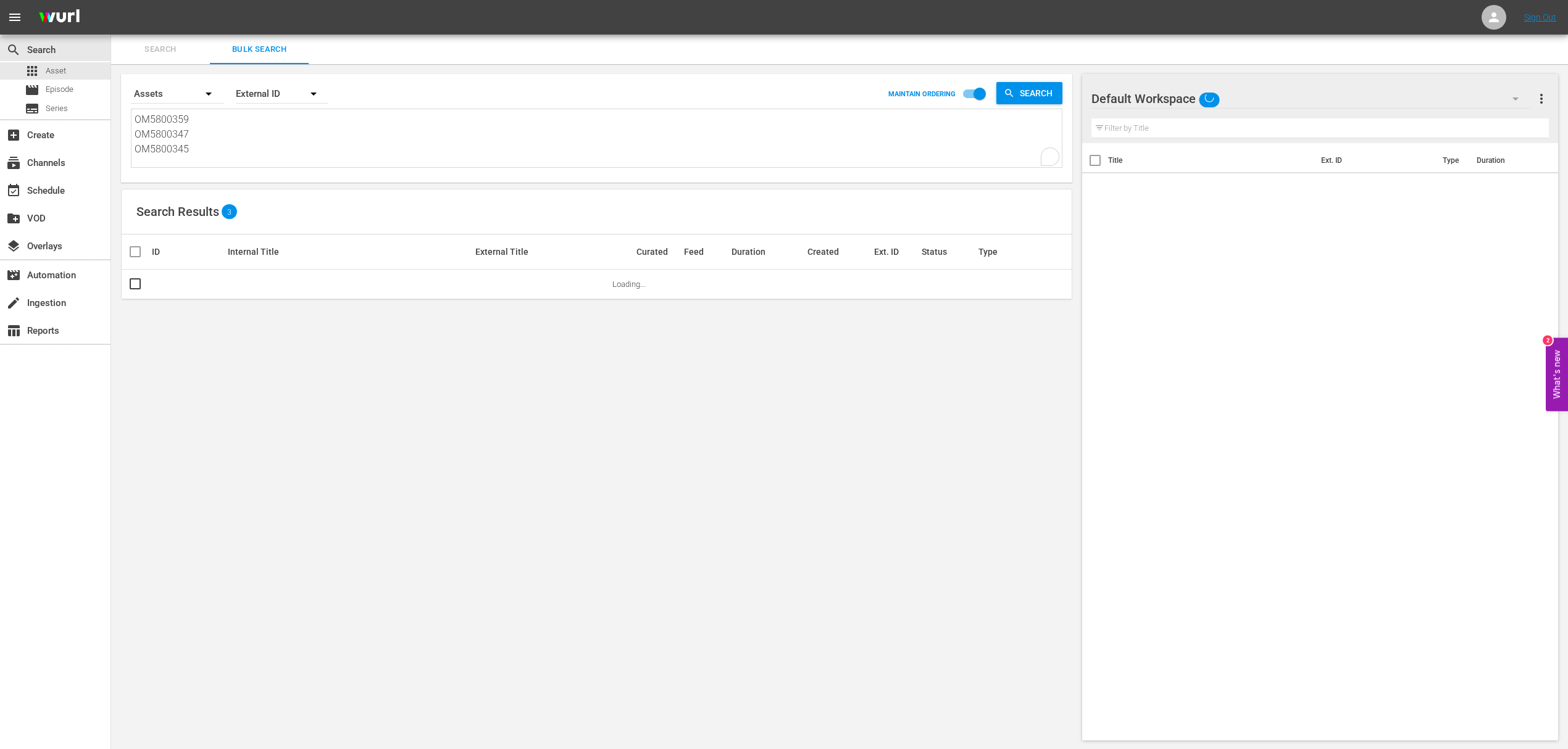
drag, startPoint x: 188, startPoint y: 147, endPoint x: 137, endPoint y: 114, distance: 60.7
click at [137, 114] on textarea "OM5800359 OM5800347 OM5800345" at bounding box center [598, 140] width 927 height 56
paste textarea "B5800350 OB5800349"
type textarea "OB5800350 OB5800349"
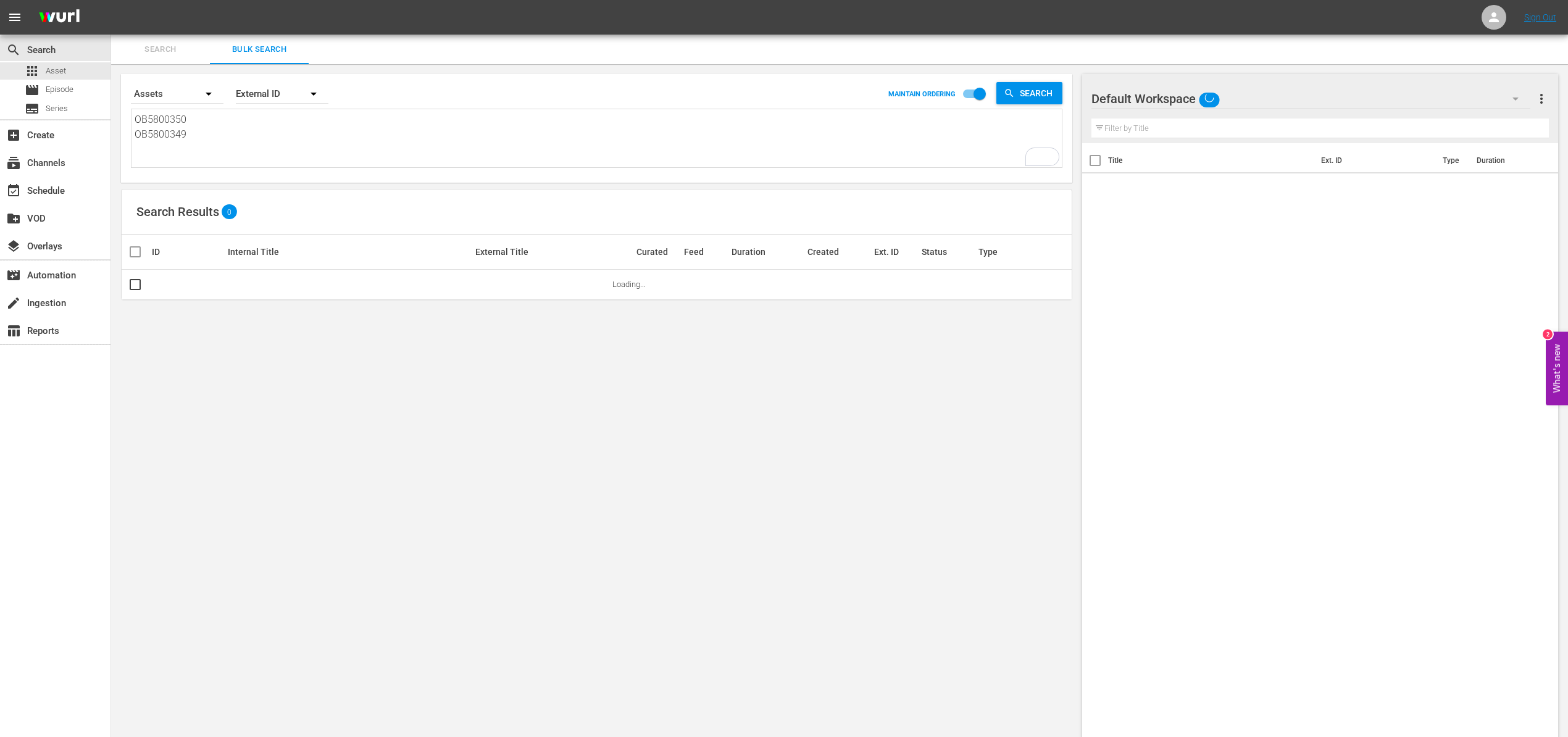
type textarea "OB5800350 OB5800349"
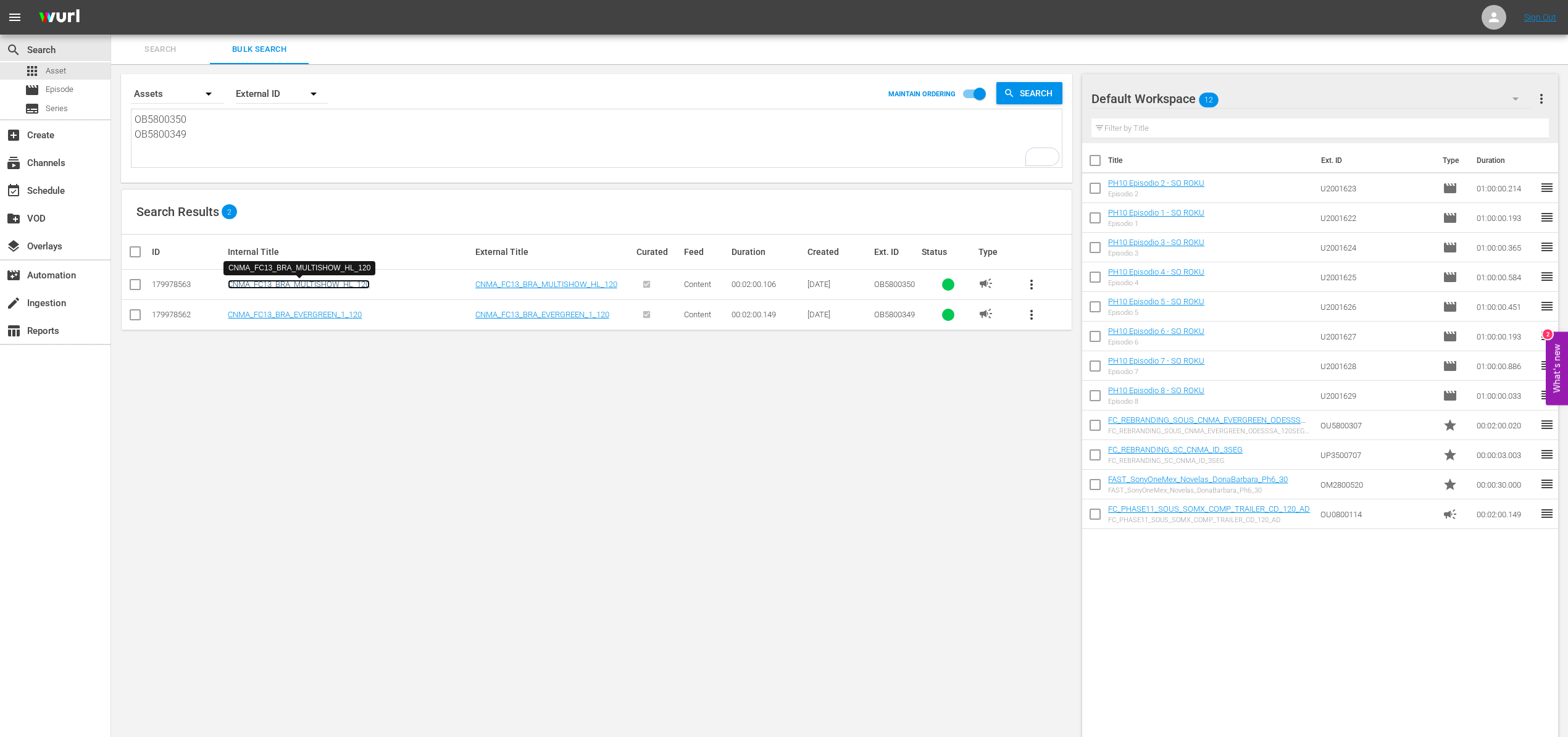
click at [329, 285] on link "CNMA_FC13_BRA_MULTISHOW_HL_120" at bounding box center [298, 285] width 142 height 9
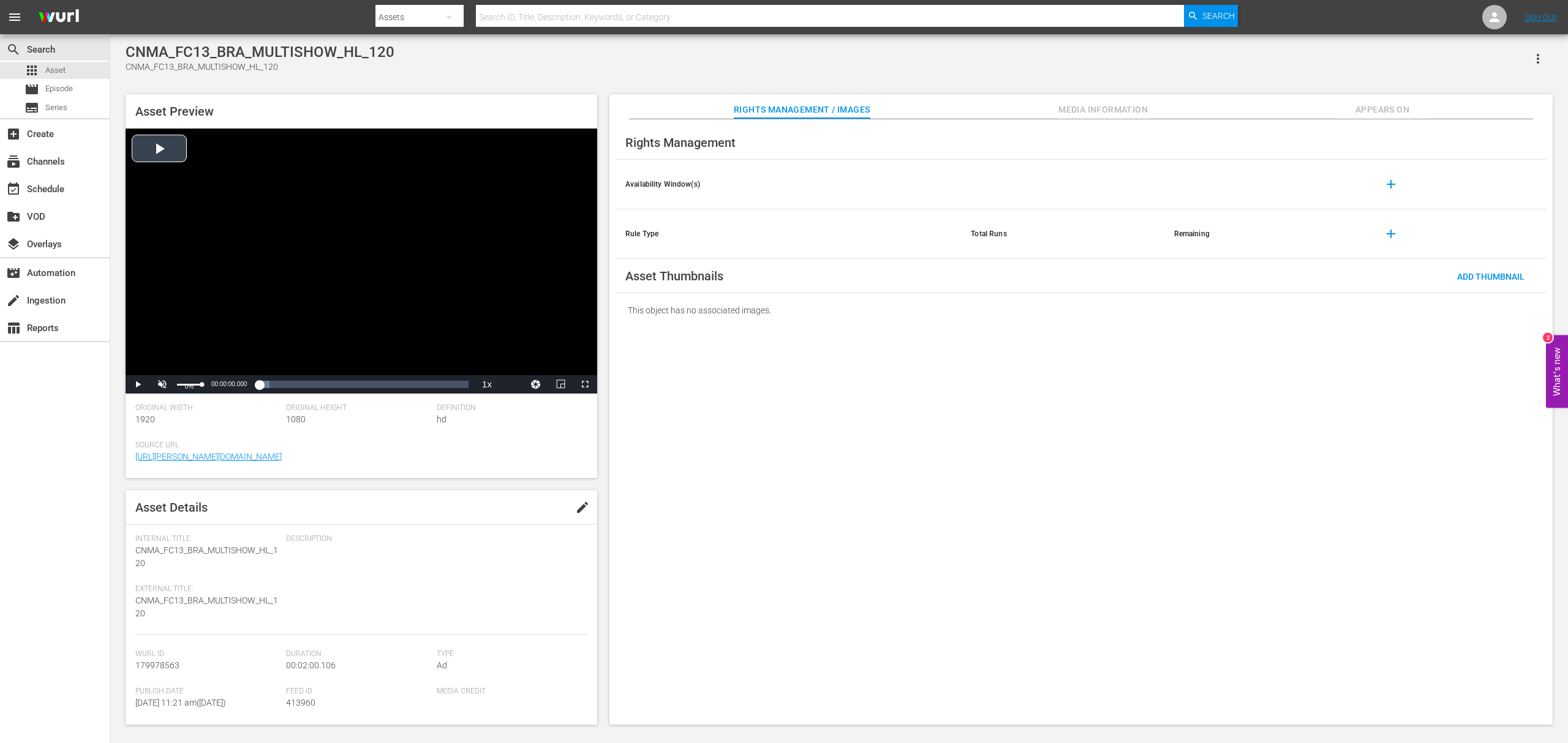
click at [176, 382] on div "0%" at bounding box center [189, 384] width 30 height 19
click at [181, 384] on div "15%" at bounding box center [190, 385] width 25 height 2
click at [138, 384] on span "Video Player" at bounding box center [138, 384] width 0 height 0
click at [179, 386] on div "Volume Level" at bounding box center [178, 385] width 3 height 2
click at [59, 69] on span "Asset" at bounding box center [56, 71] width 21 height 13
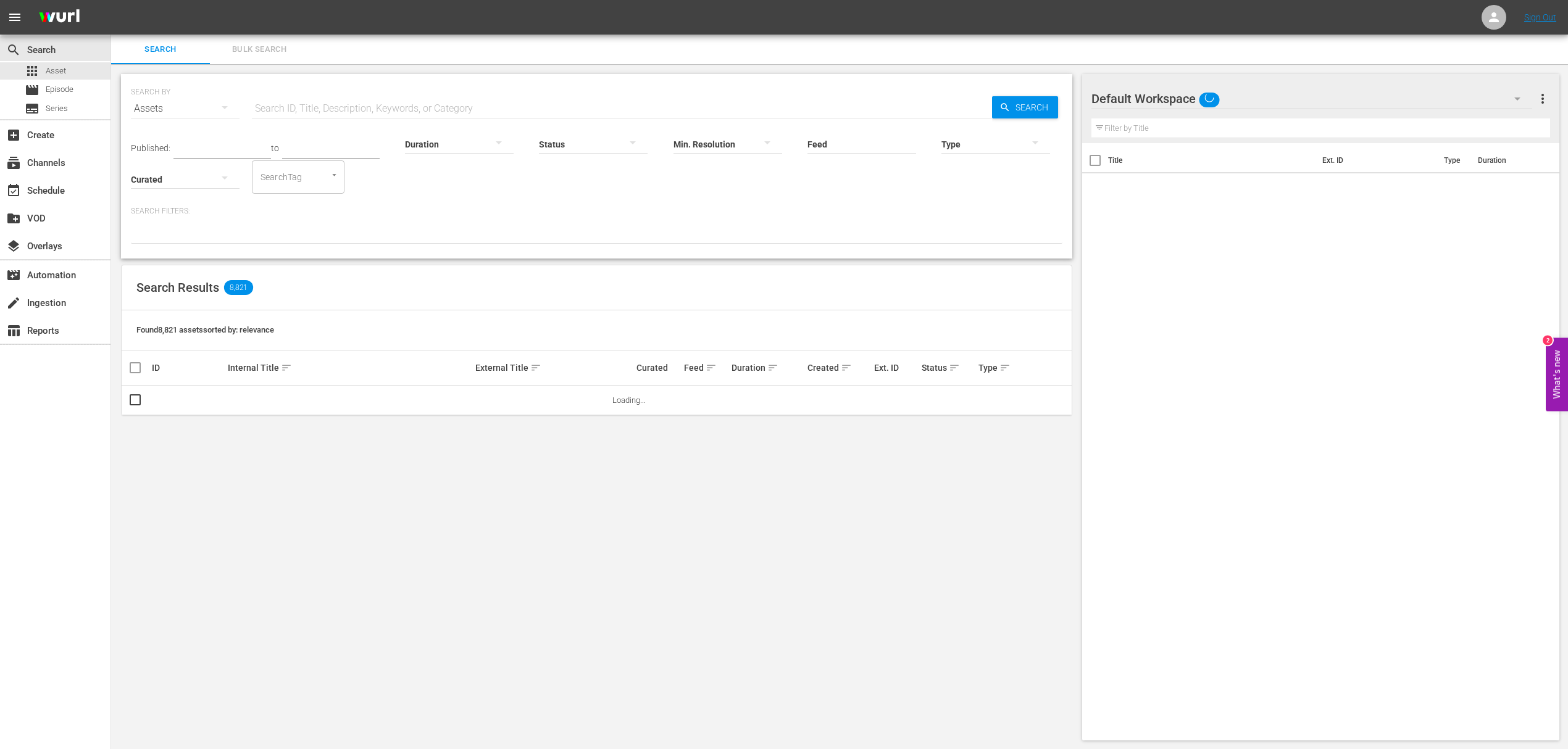
click at [241, 45] on span "Bulk Search" at bounding box center [259, 50] width 84 height 14
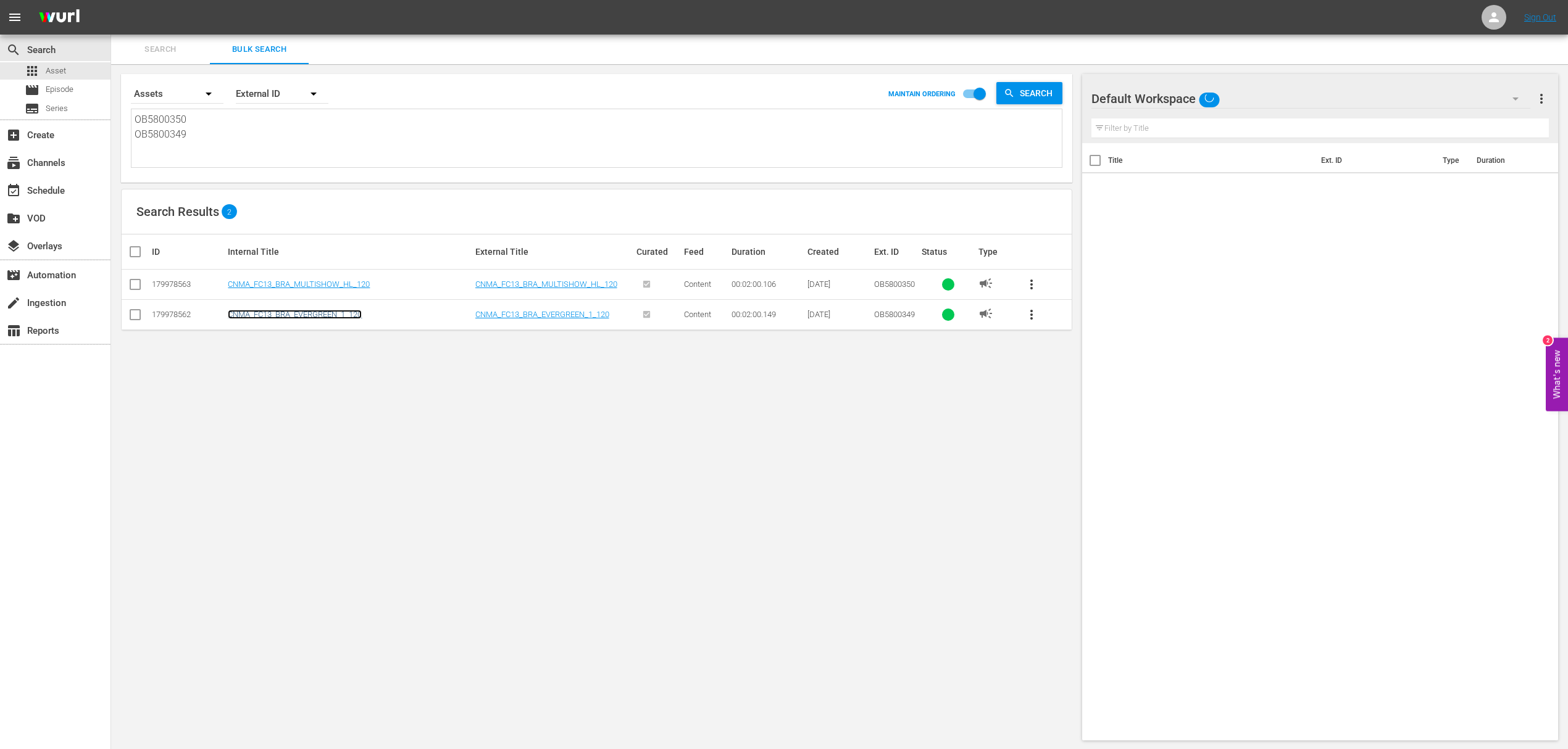
click at [303, 311] on link "CNMA_FC13_BRA_EVERGREEN_1_120" at bounding box center [294, 314] width 134 height 9
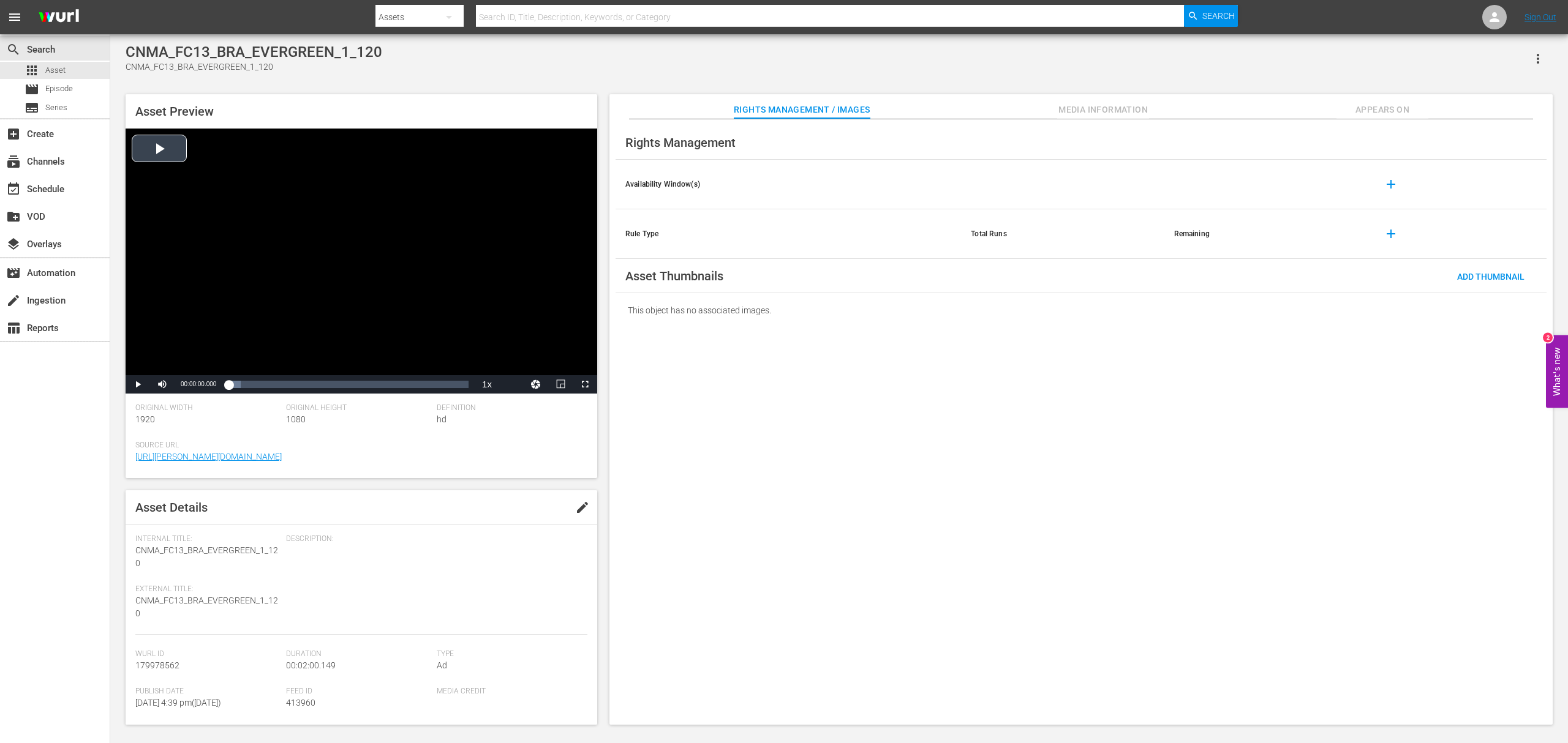
click at [167, 152] on div "Video Player" at bounding box center [361, 252] width 472 height 247
click at [162, 384] on span "Video Player" at bounding box center [162, 384] width 0 height 0
click at [184, 382] on div "27%" at bounding box center [189, 384] width 30 height 19
click at [179, 382] on div "10%" at bounding box center [189, 384] width 30 height 19
click at [162, 384] on span "Video Player" at bounding box center [162, 384] width 0 height 0
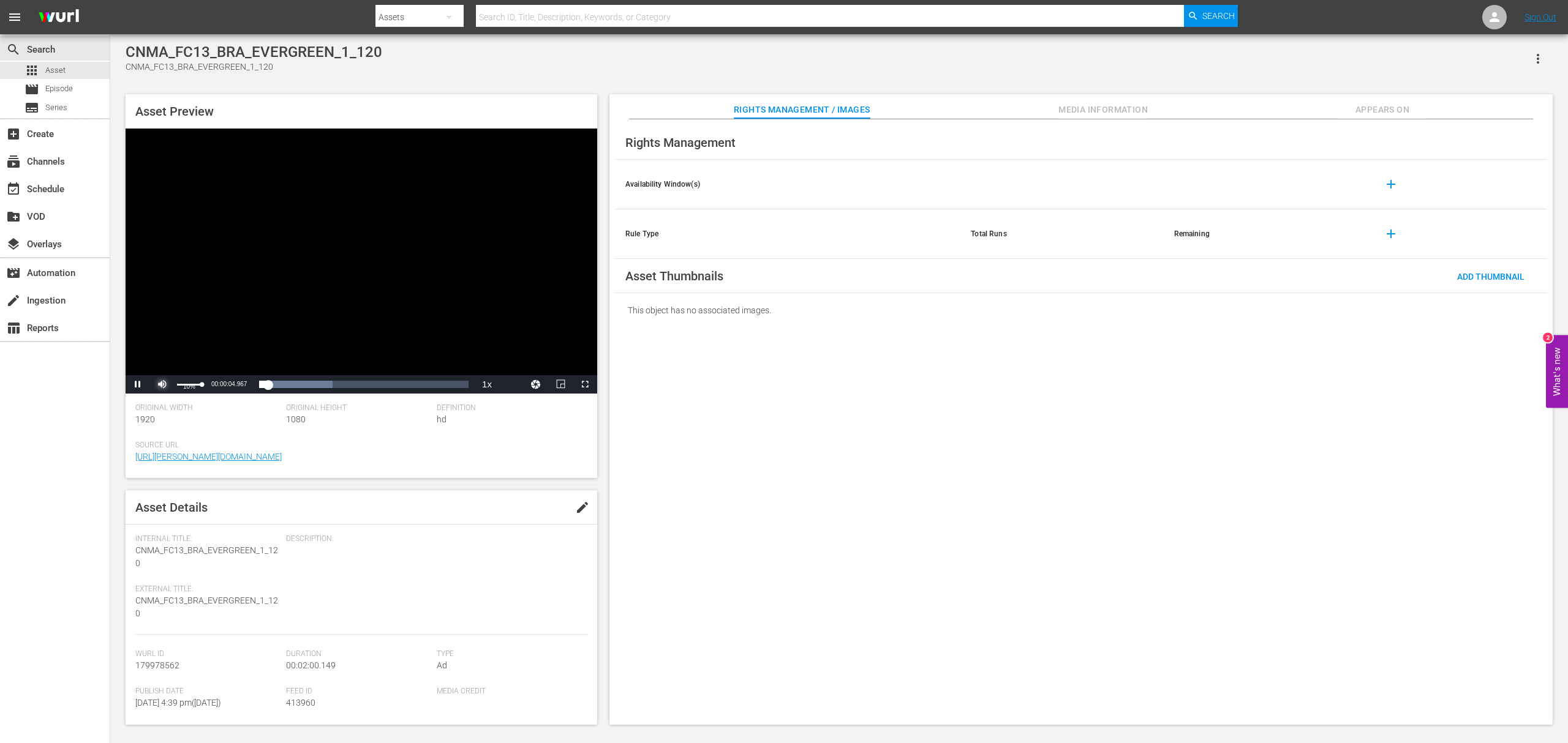
click at [179, 384] on div "Volume Level" at bounding box center [190, 385] width 25 height 2
drag, startPoint x: 253, startPoint y: 382, endPoint x: 289, endPoint y: 390, distance: 36.9
click at [289, 390] on div "00:00:17.727" at bounding box center [259, 385] width 61 height 13
drag, startPoint x: 297, startPoint y: 383, endPoint x: 344, endPoint y: 383, distance: 47.0
click at [342, 383] on div "00:00:32.452" at bounding box center [285, 385] width 114 height 13
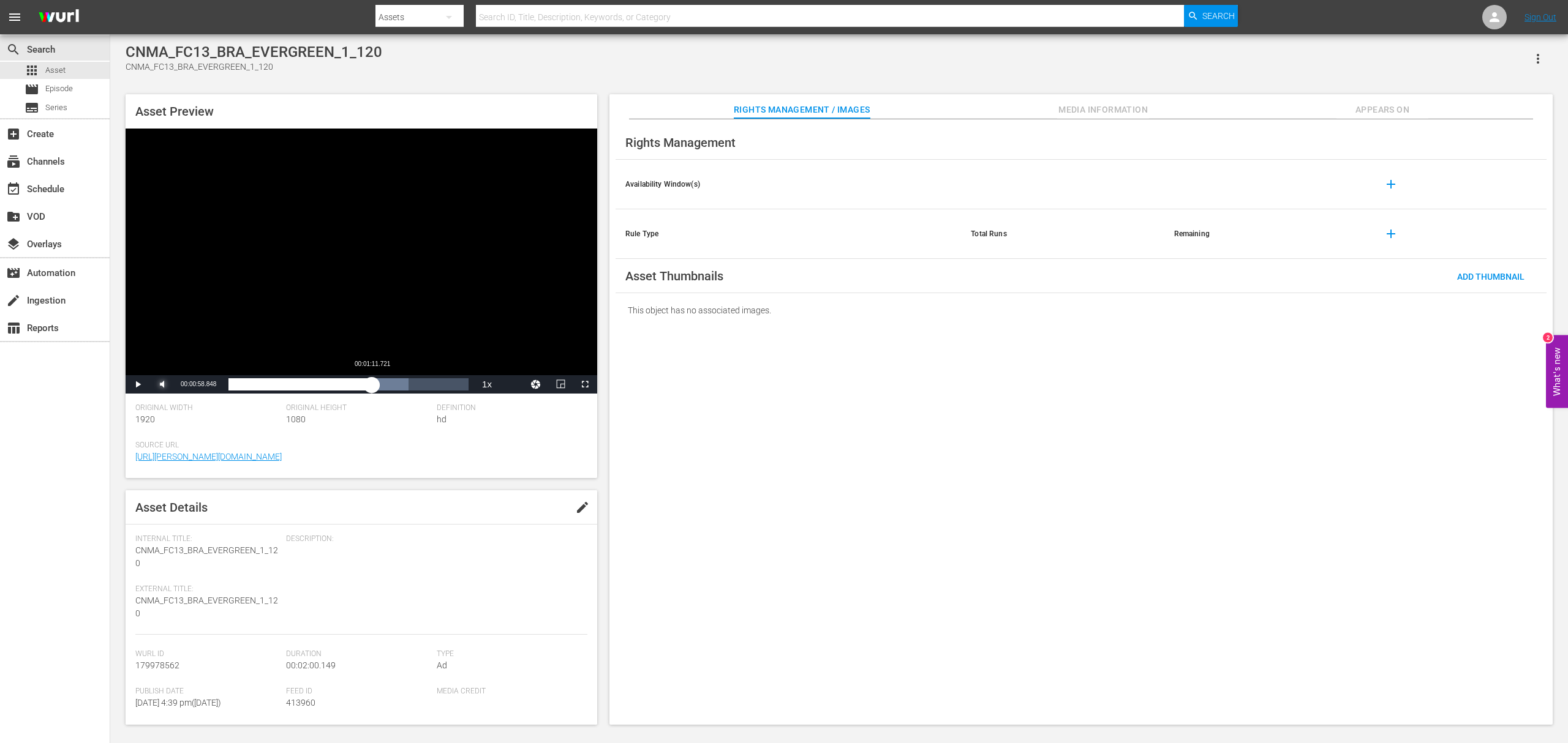
drag, startPoint x: 346, startPoint y: 383, endPoint x: 386, endPoint y: 386, distance: 40.1
click at [372, 386] on div "00:00:58.164" at bounding box center [300, 385] width 143 height 13
click at [61, 67] on span "Asset" at bounding box center [56, 71] width 21 height 13
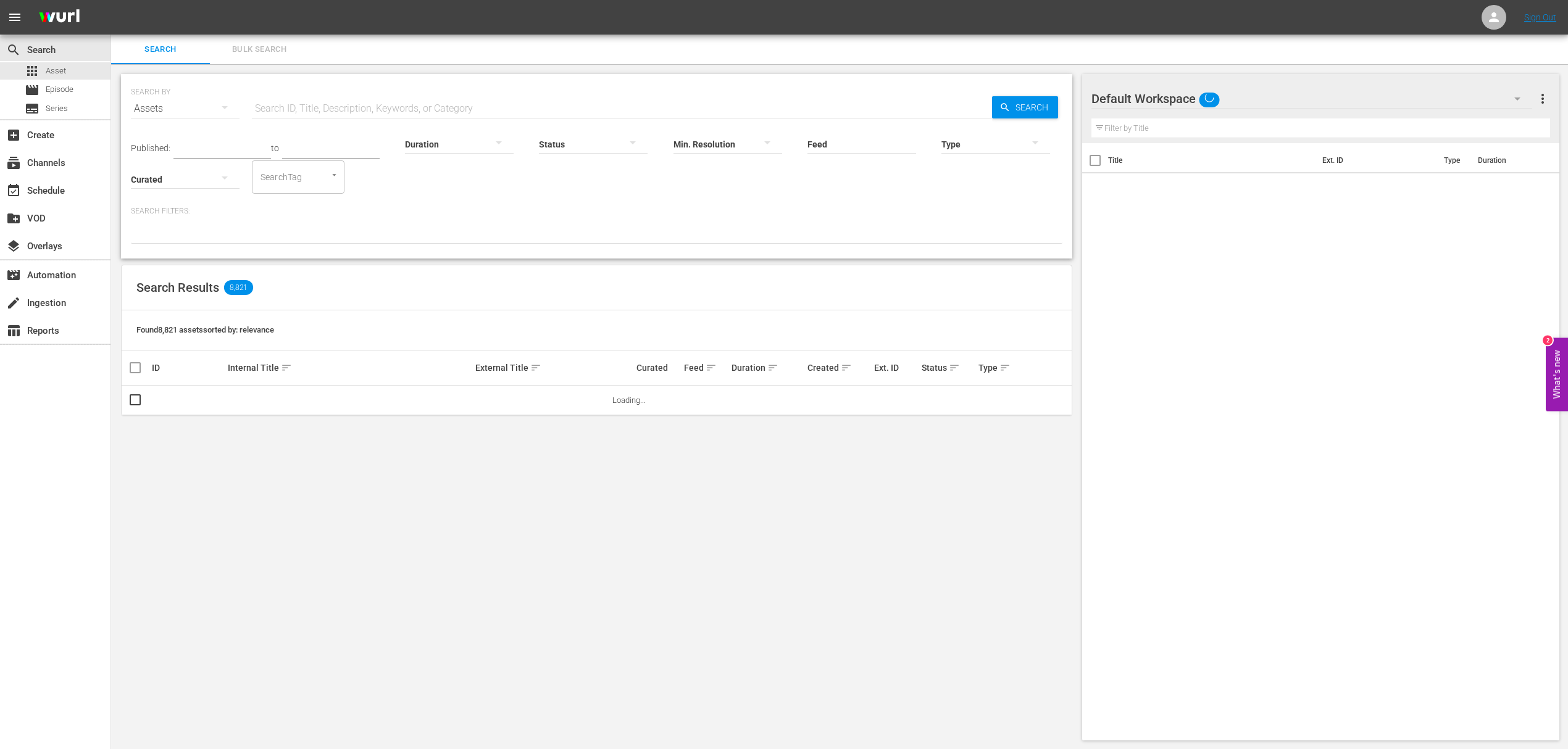
click at [260, 47] on span "Bulk Search" at bounding box center [259, 50] width 84 height 14
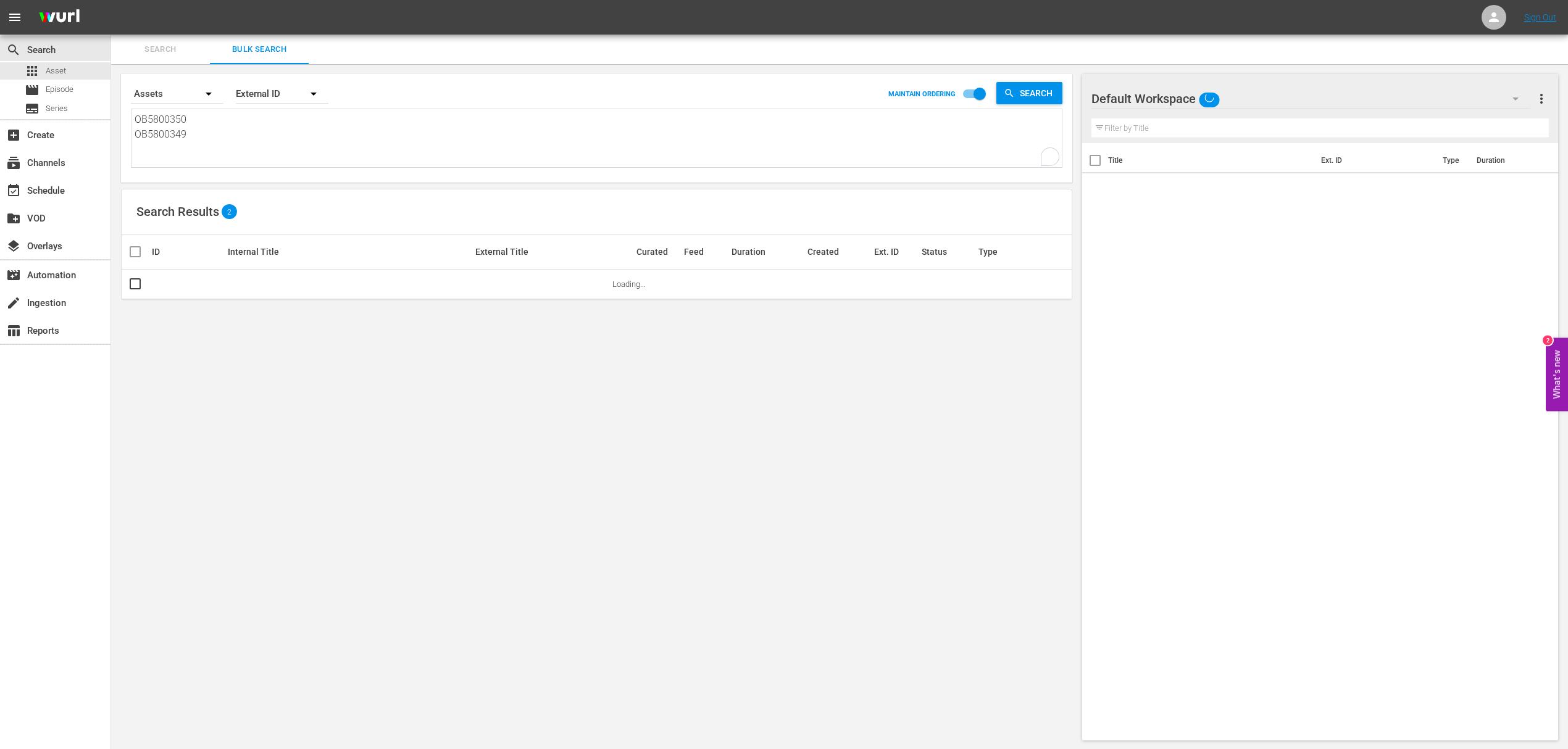
drag, startPoint x: 204, startPoint y: 143, endPoint x: 116, endPoint y: 105, distance: 95.9
click at [116, 105] on div "Search By Assets Order By External ID MAINTAIN ORDERING Search OB5800350 OB5800…" at bounding box center [597, 407] width 971 height 686
paste textarea "4800910"
type textarea "OB4800910"
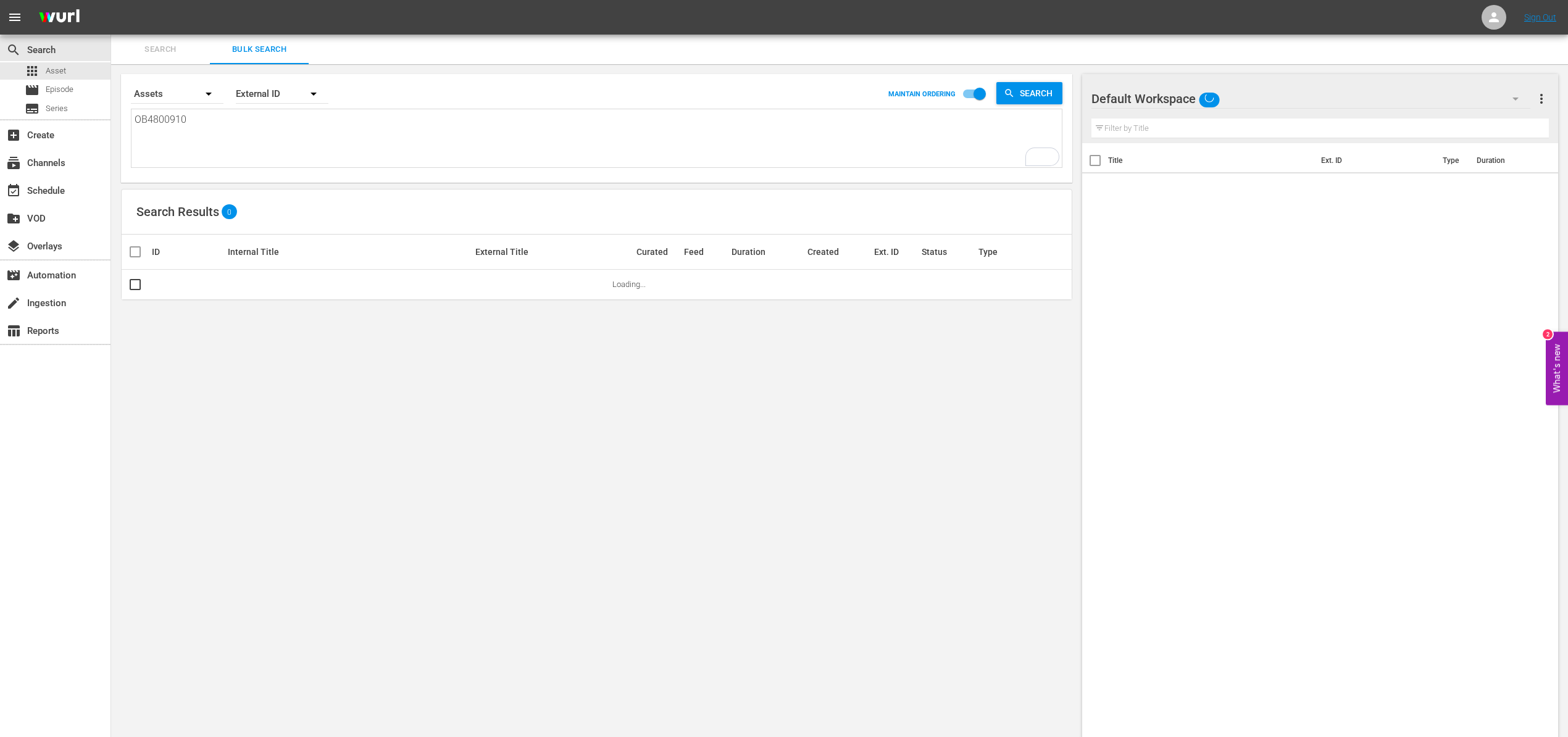
type textarea "OB4800910"
click at [185, 119] on textarea "OB4800910" at bounding box center [598, 140] width 927 height 56
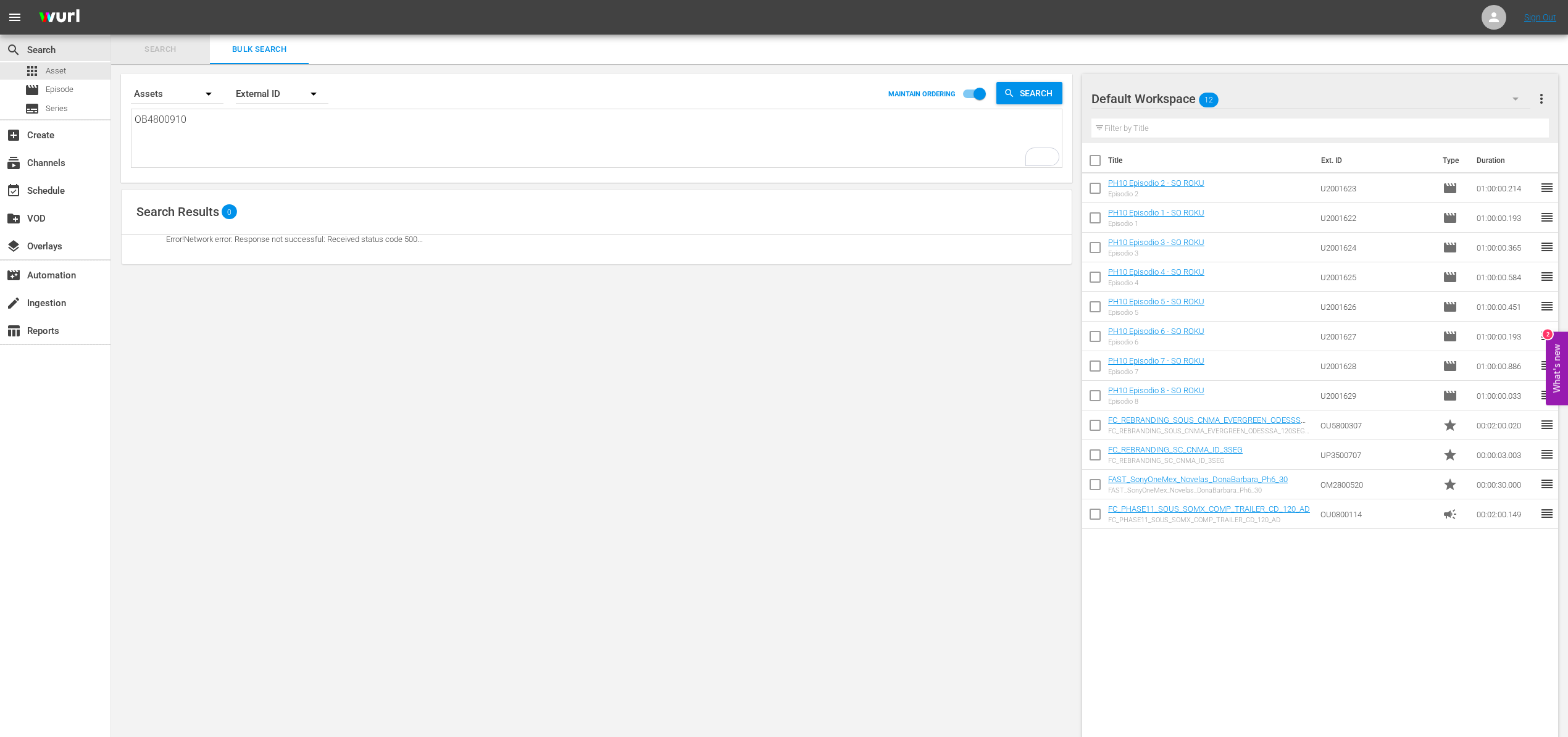
click at [157, 46] on span "Search" at bounding box center [160, 50] width 84 height 14
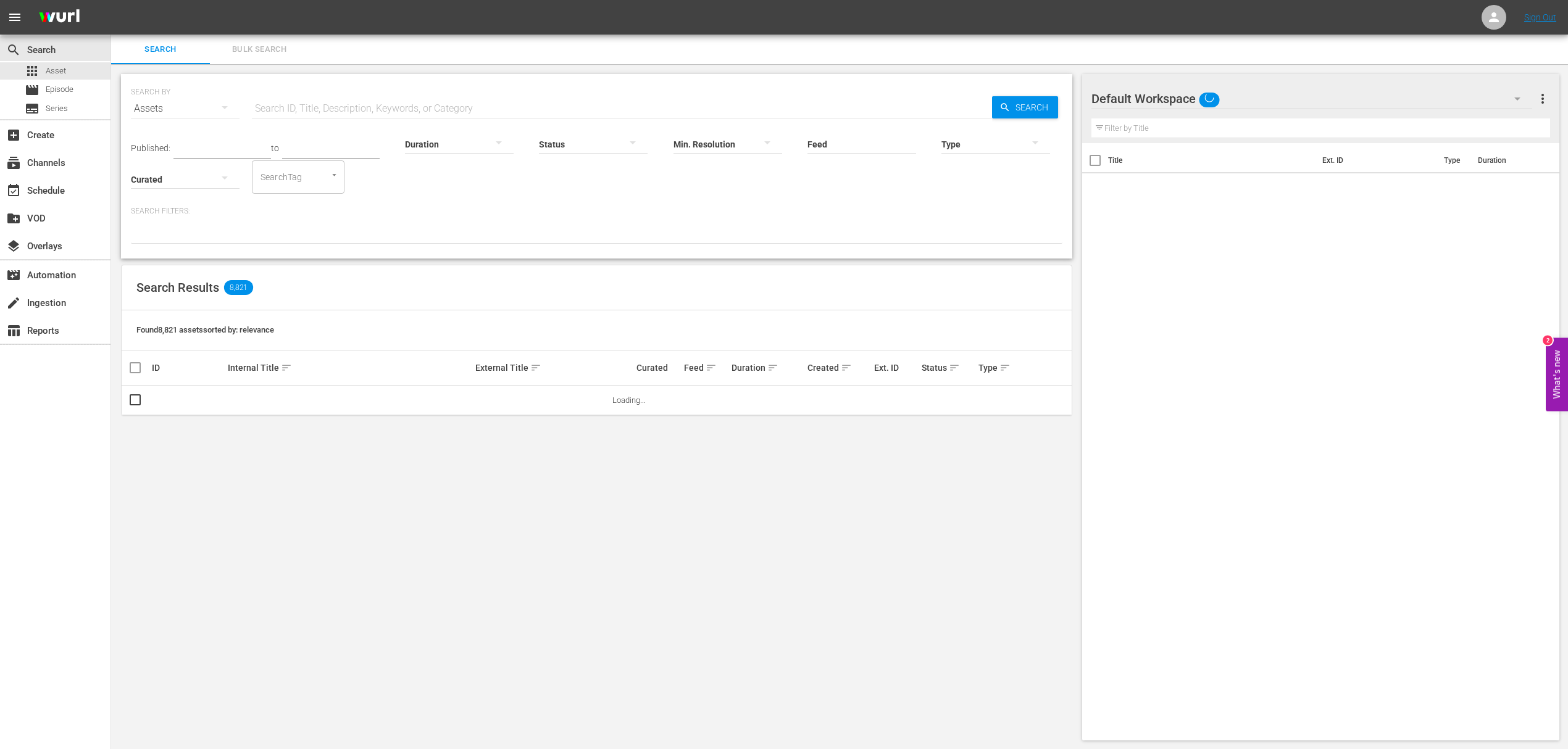
click at [250, 42] on span "Bulk Search" at bounding box center [259, 50] width 84 height 14
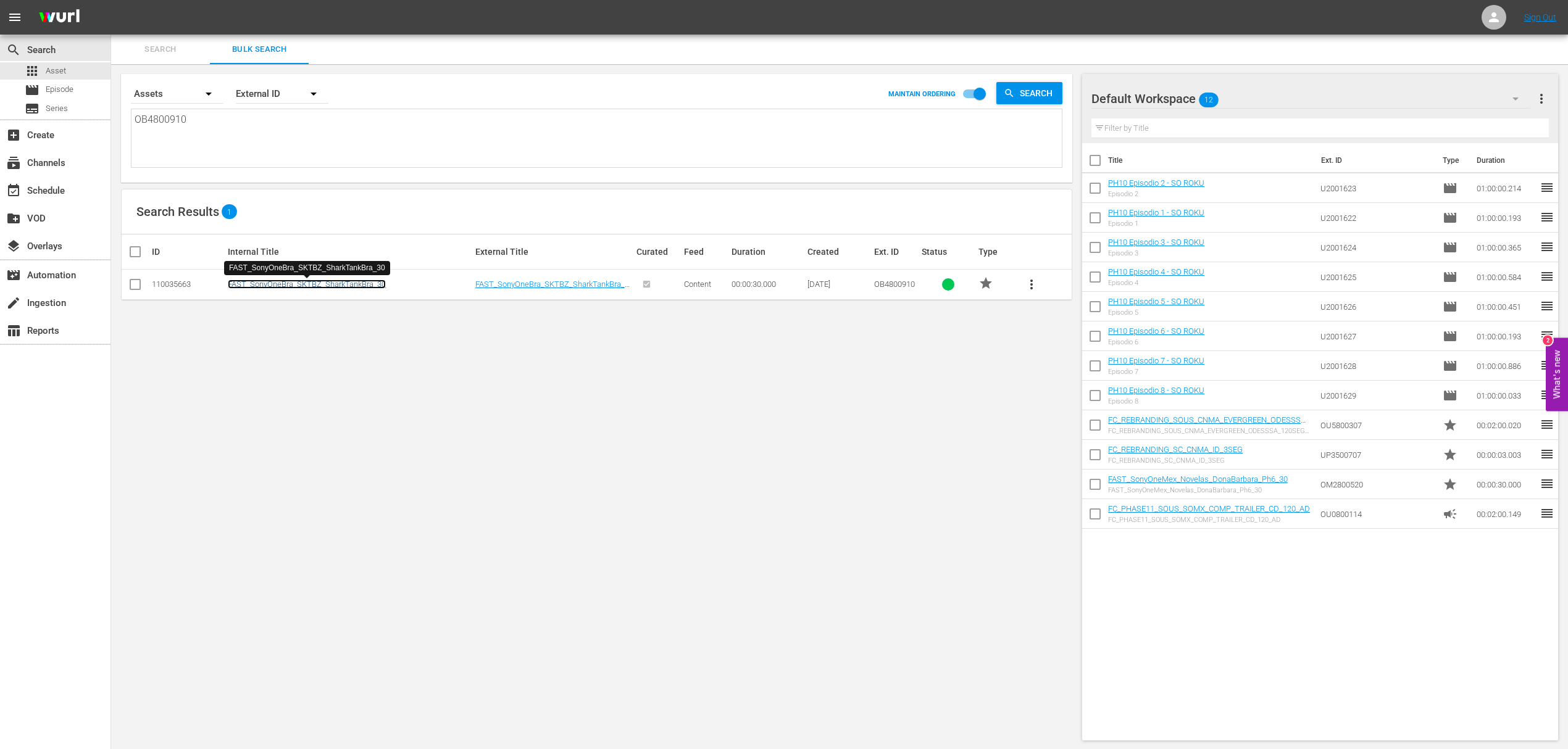
click at [303, 282] on link "FAST_SonyOneBra_SKTBZ_SharkTankBra_30" at bounding box center [306, 284] width 158 height 9
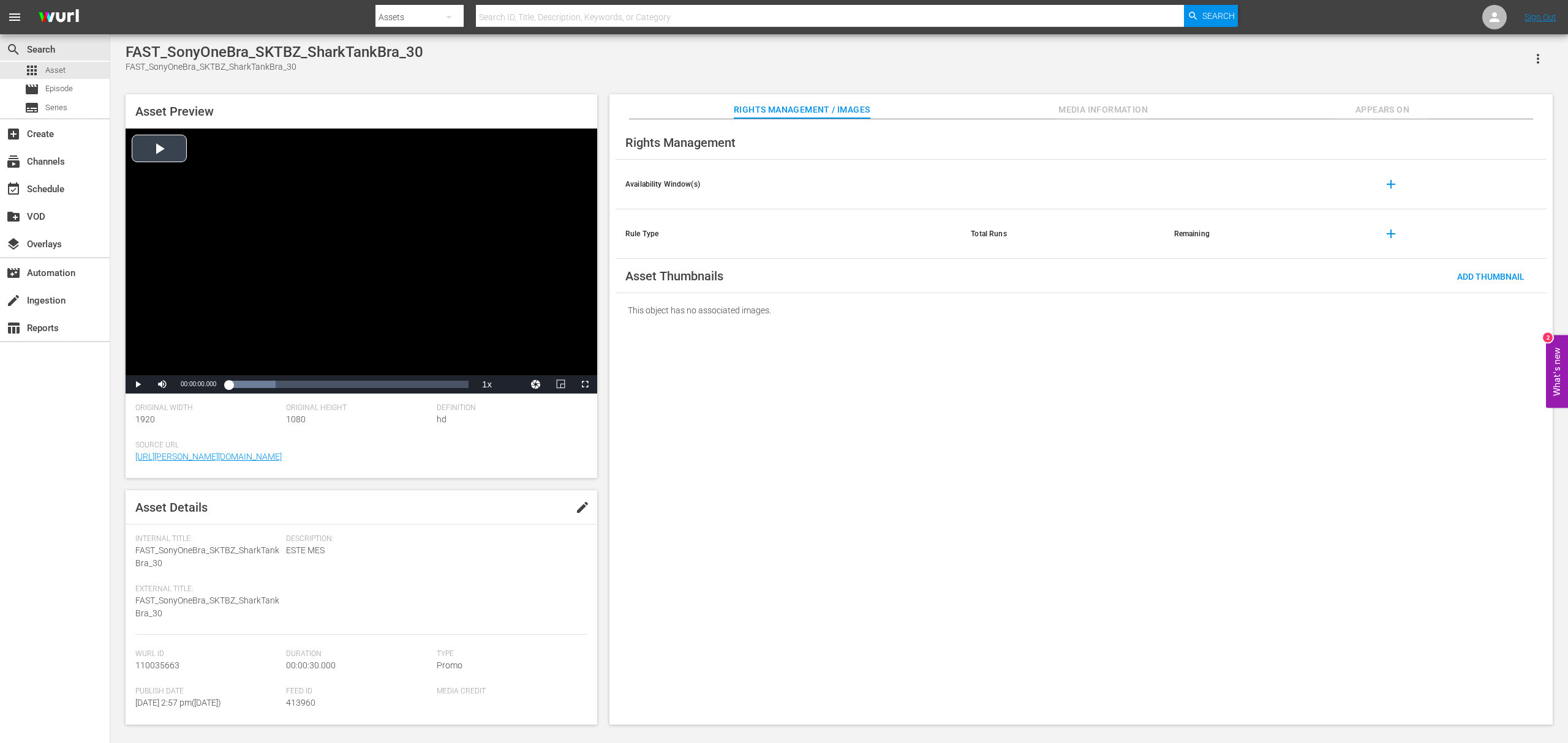
click at [153, 145] on div "Video Player" at bounding box center [361, 252] width 472 height 247
click at [162, 384] on span "Video Player" at bounding box center [162, 384] width 0 height 0
click at [179, 384] on div "Volume Level" at bounding box center [178, 385] width 3 height 2
click at [35, 69] on span "apps" at bounding box center [31, 70] width 14 height 14
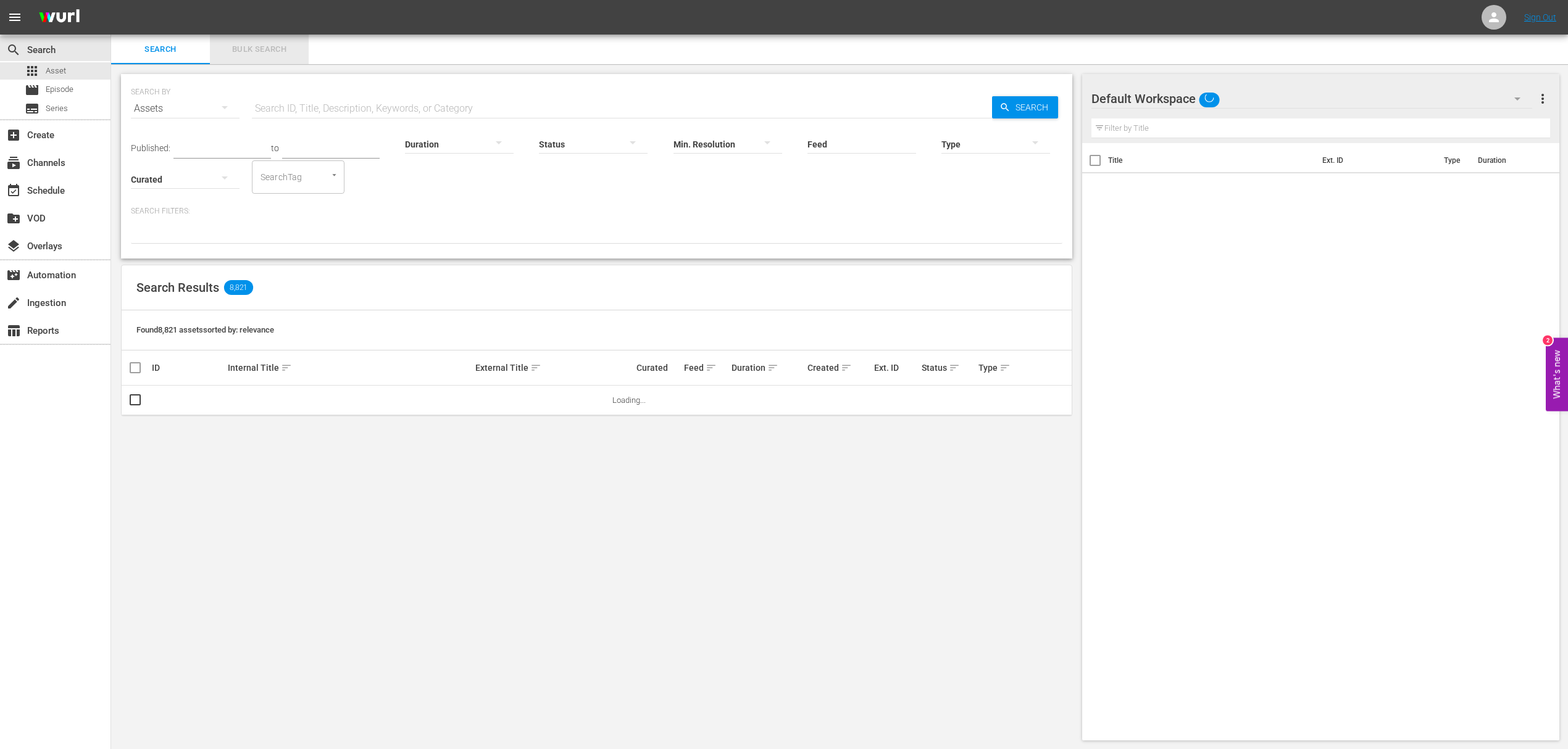
click at [270, 48] on span "Bulk Search" at bounding box center [259, 50] width 84 height 14
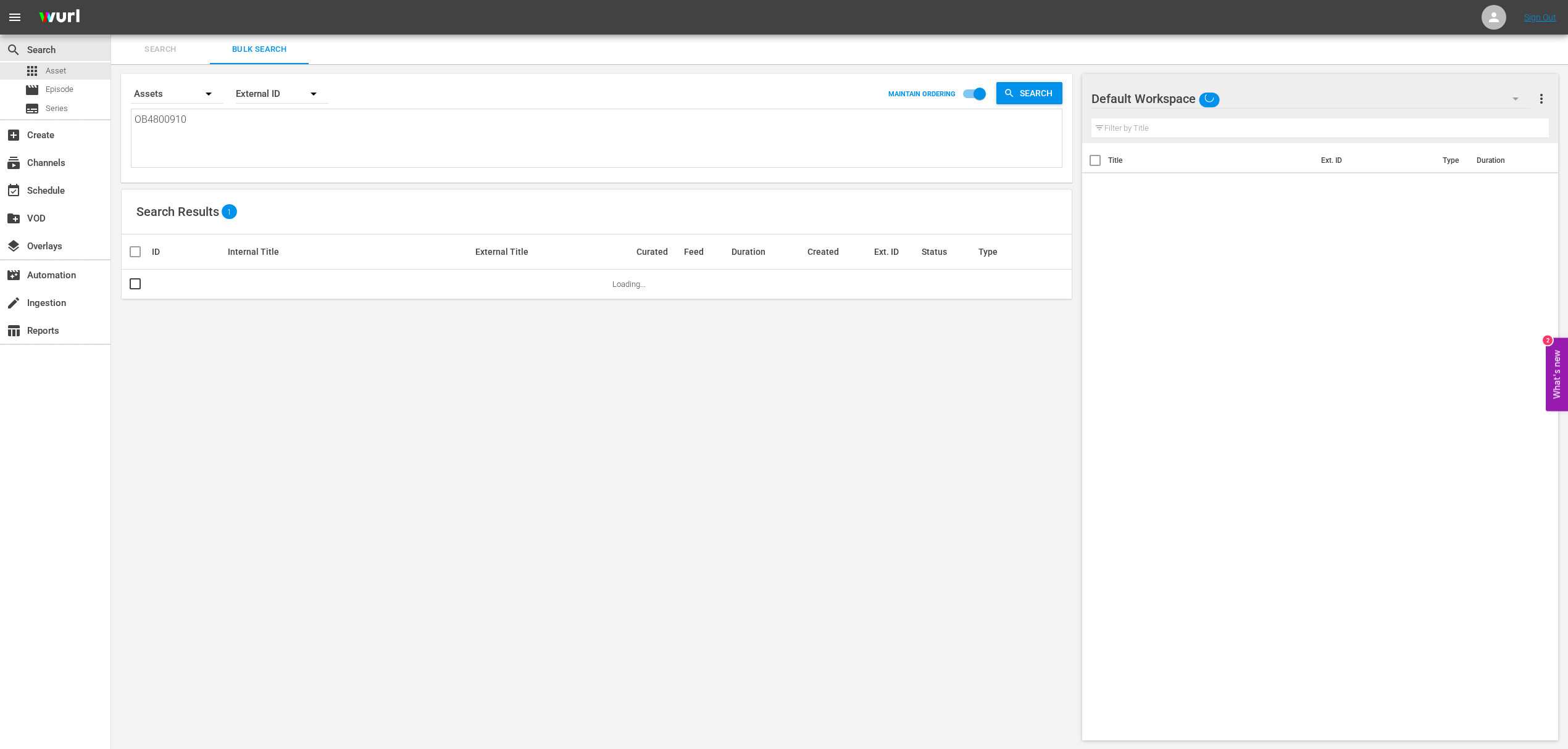
click at [233, 127] on textarea "OB4800910" at bounding box center [598, 140] width 927 height 56
drag, startPoint x: 225, startPoint y: 121, endPoint x: 116, endPoint y: 121, distance: 109.0
click at [116, 121] on div "Search By Assets Order By External ID MAINTAIN ORDERING Search OB4800910 OB4800…" at bounding box center [597, 407] width 971 height 686
paste textarea "M5800362"
type textarea "OM5800362"
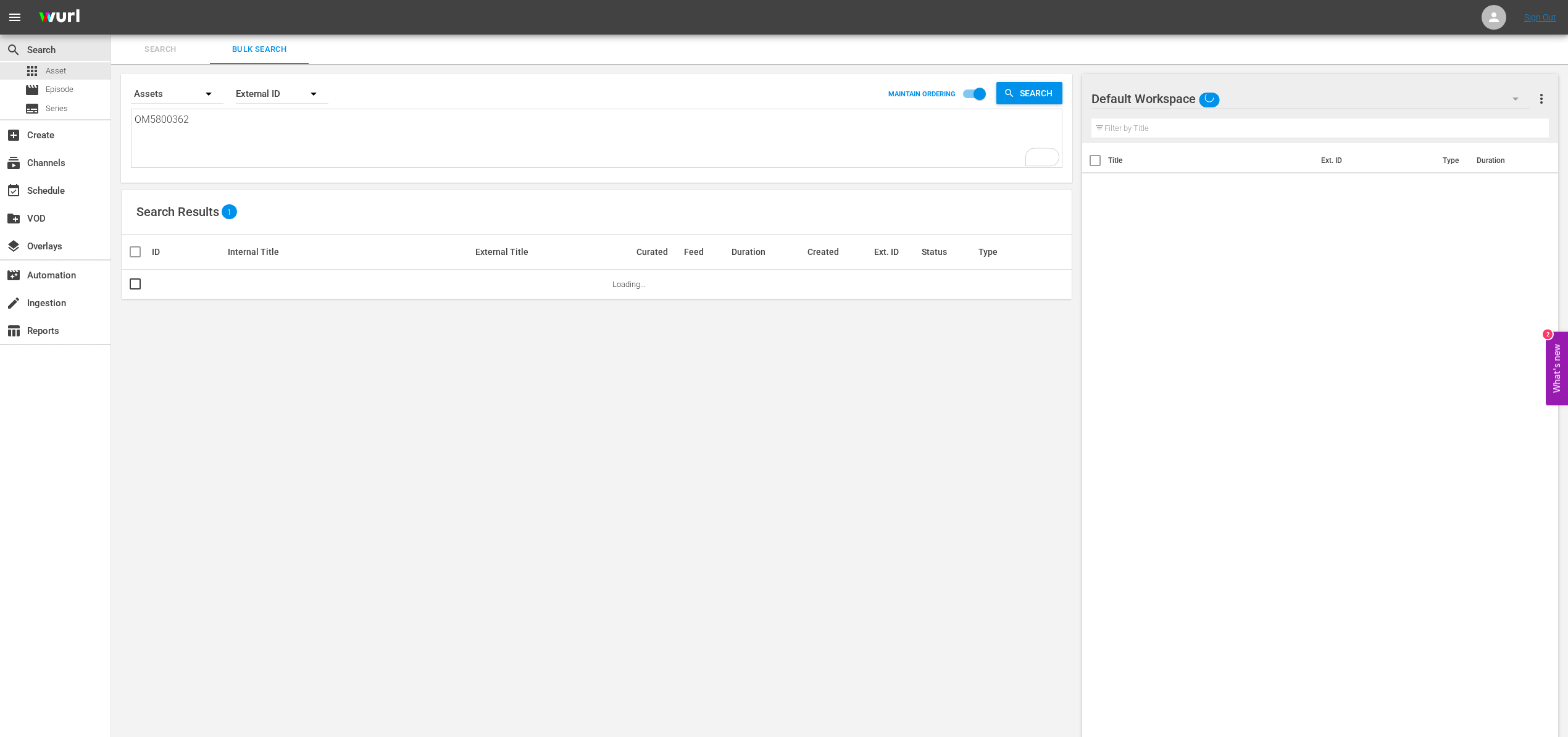
type textarea "OM5800362"
